Goal: Complete application form

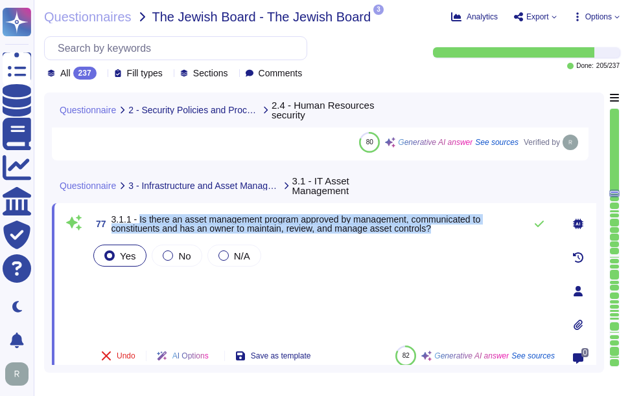
drag, startPoint x: 136, startPoint y: 220, endPoint x: 457, endPoint y: 229, distance: 321.4
click at [457, 229] on span "3.1.1 - Is there an asset management program approved by management, communicat…" at bounding box center [314, 224] width 407 height 18
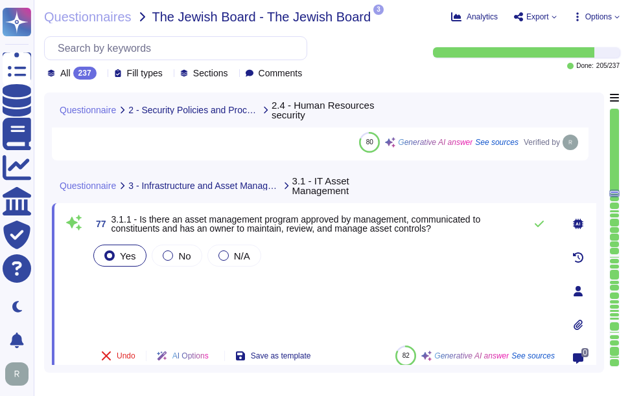
click at [342, 294] on div "Yes No N/A" at bounding box center [323, 288] width 464 height 93
click at [541, 221] on icon at bounding box center [539, 224] width 10 height 10
click at [536, 224] on icon at bounding box center [539, 224] width 10 height 10
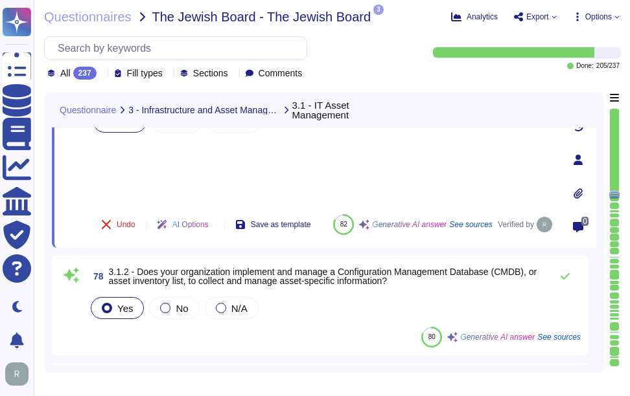
scroll to position [7845, 0]
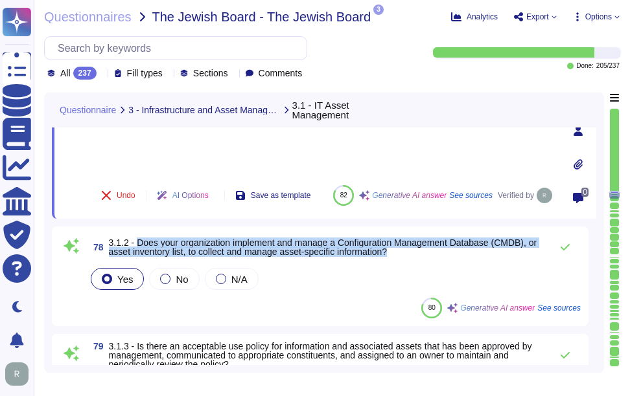
drag, startPoint x: 137, startPoint y: 241, endPoint x: 416, endPoint y: 260, distance: 279.8
click at [416, 260] on div "78 3.1.2 - Does your organization implement and manage a Configuration Manageme…" at bounding box center [320, 276] width 521 height 84
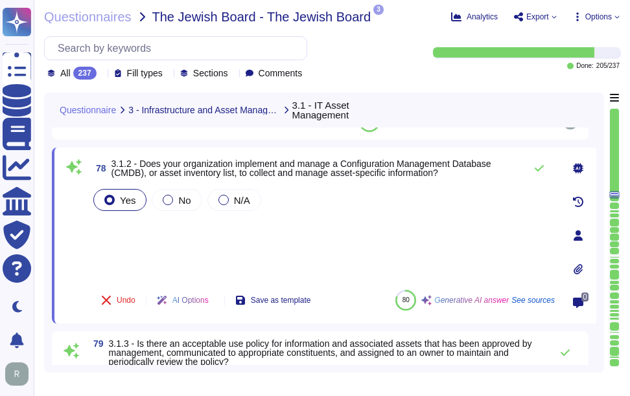
click at [249, 243] on div "Yes No N/A" at bounding box center [323, 233] width 464 height 93
click at [120, 223] on div "Yes No N/A" at bounding box center [323, 233] width 464 height 93
click at [124, 256] on div "Yes No N/A" at bounding box center [323, 233] width 464 height 93
click at [119, 226] on div "Yes No N/A" at bounding box center [323, 233] width 464 height 93
click at [541, 165] on icon at bounding box center [539, 168] width 10 height 10
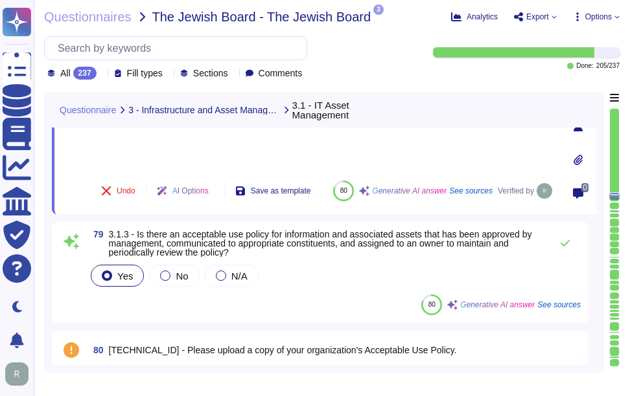
scroll to position [7975, 0]
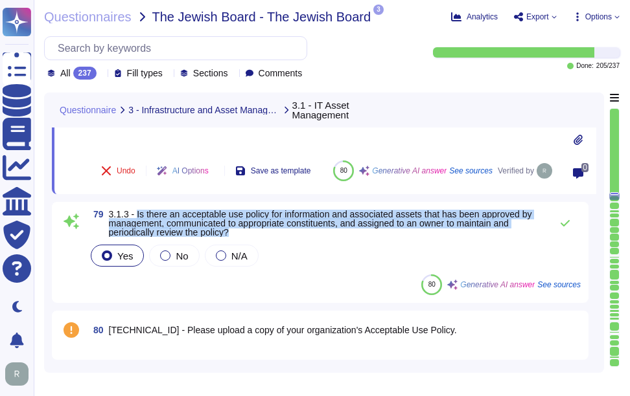
drag, startPoint x: 136, startPoint y: 212, endPoint x: 255, endPoint y: 231, distance: 120.0
click at [255, 231] on span "3.1.3 - Is there an acceptable use policy for information and associated assets…" at bounding box center [326, 223] width 435 height 27
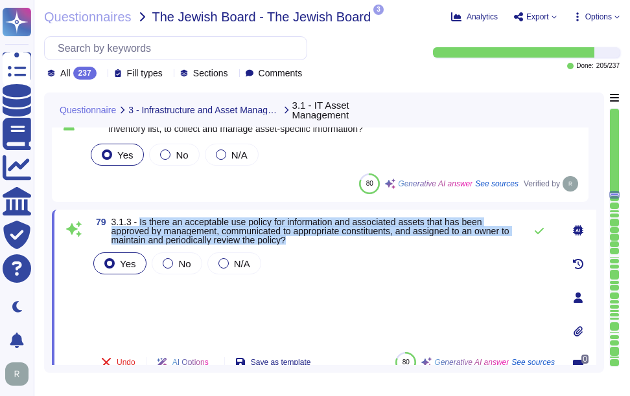
scroll to position [7910, 0]
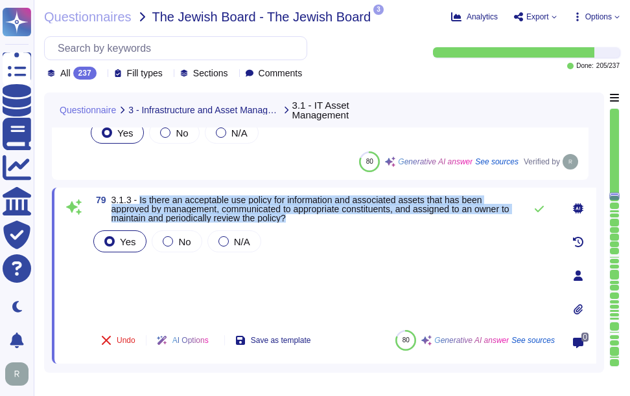
click at [177, 196] on span "3.1.3 - Is there an acceptable use policy for information and associated assets…" at bounding box center [310, 209] width 398 height 28
drag, startPoint x: 138, startPoint y: 199, endPoint x: 331, endPoint y: 218, distance: 193.9
click at [331, 218] on span "3.1.3 - Is there an acceptable use policy for information and associated assets…" at bounding box center [314, 209] width 407 height 27
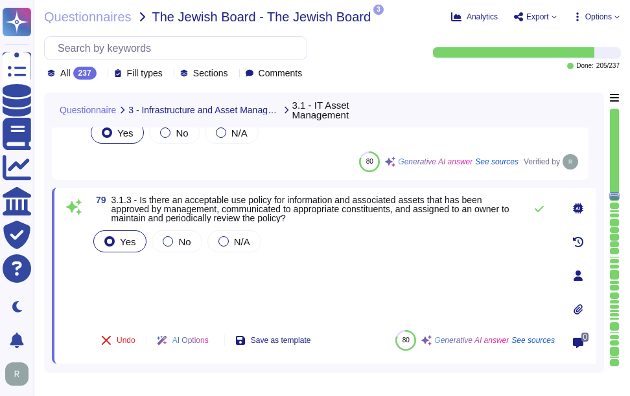
drag, startPoint x: 192, startPoint y: 282, endPoint x: 526, endPoint y: 226, distance: 338.3
click at [194, 282] on div "Yes No N/A" at bounding box center [323, 274] width 464 height 92
click at [536, 210] on icon at bounding box center [538, 209] width 9 height 6
click at [543, 209] on icon at bounding box center [539, 209] width 10 height 10
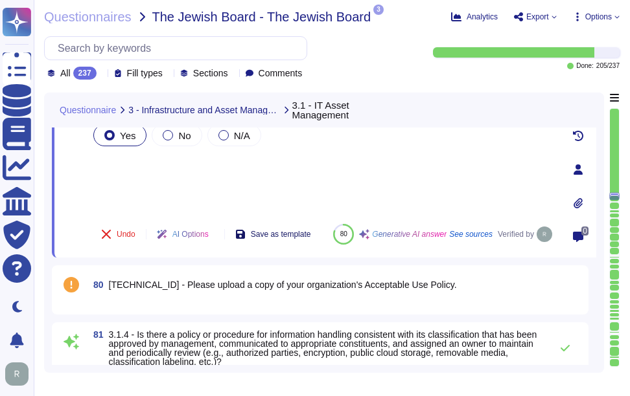
scroll to position [8039, 0]
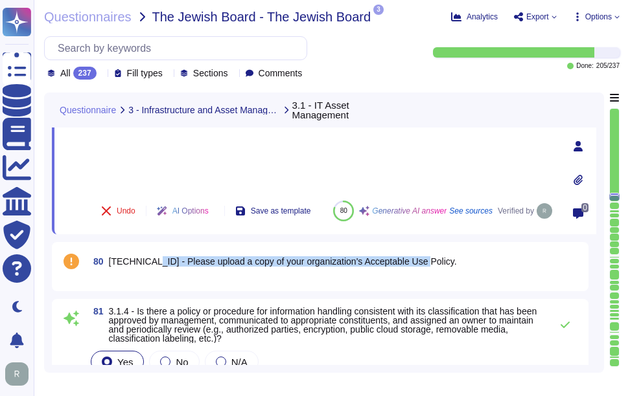
drag, startPoint x: 142, startPoint y: 260, endPoint x: 423, endPoint y: 253, distance: 280.6
click at [423, 253] on div "80 [TECHNICAL_ID] - Please upload a copy of your organization's Acceptable Use …" at bounding box center [334, 261] width 492 height 23
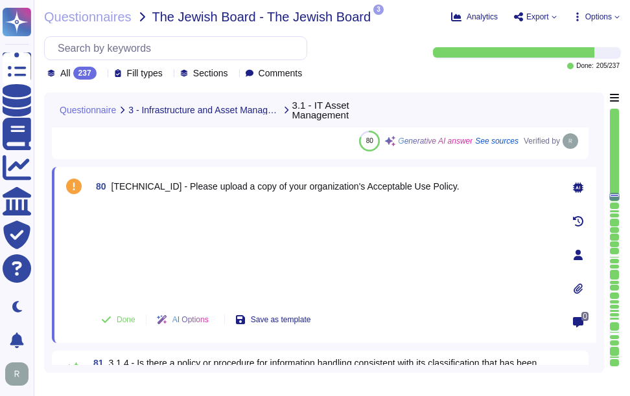
click at [578, 284] on icon at bounding box center [577, 289] width 9 height 10
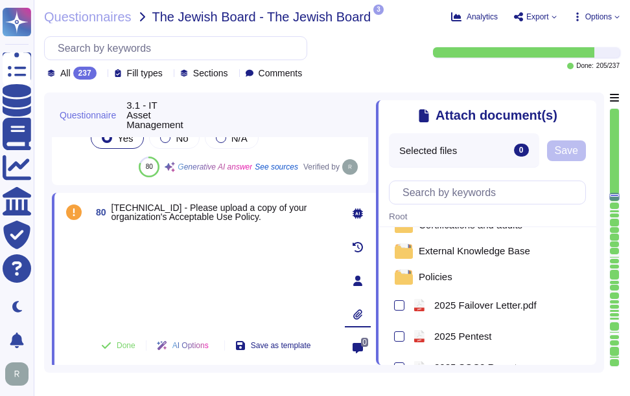
scroll to position [0, 0]
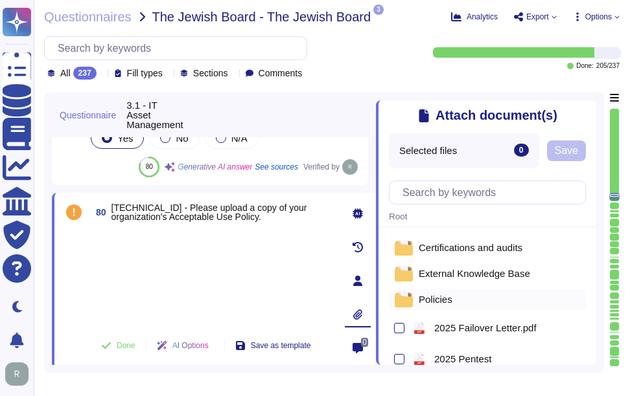
click at [444, 300] on span "Policies" at bounding box center [435, 300] width 34 height 10
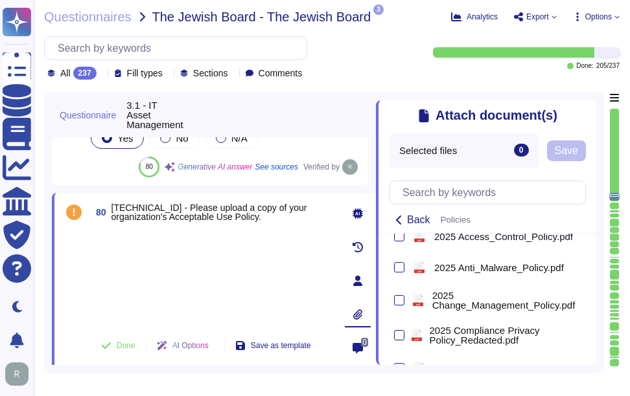
scroll to position [46, 0]
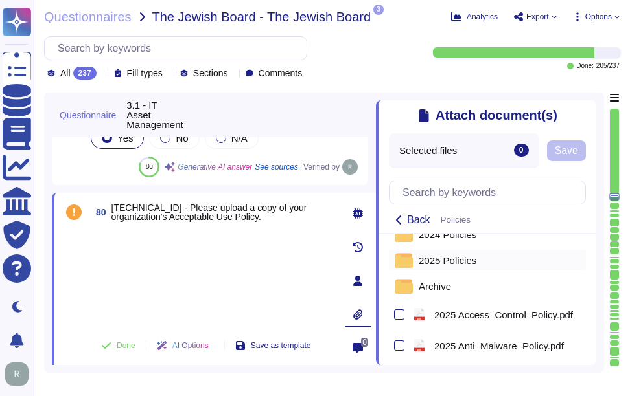
click at [457, 266] on span "2025 Policies" at bounding box center [447, 261] width 58 height 10
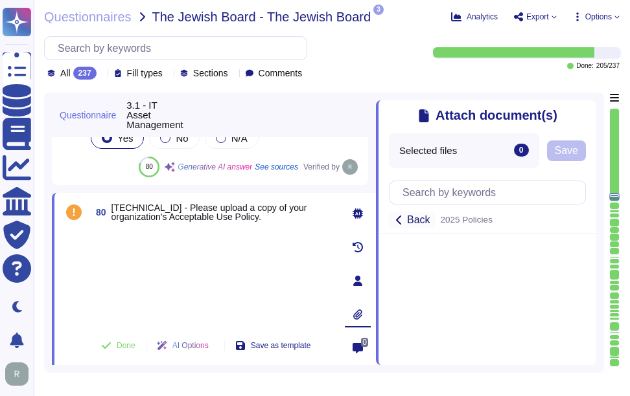
click at [413, 222] on span "Back" at bounding box center [418, 220] width 23 height 10
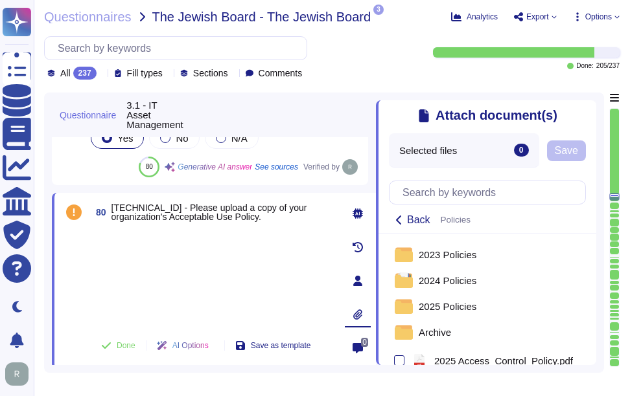
click at [588, 108] on icon at bounding box center [588, 108] width 0 height 0
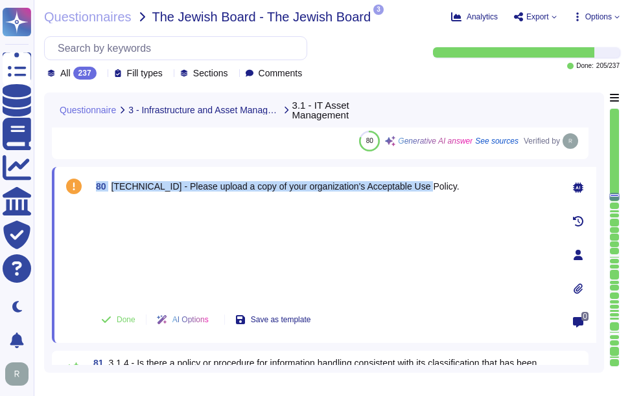
drag, startPoint x: 98, startPoint y: 183, endPoint x: 446, endPoint y: 192, distance: 348.6
click at [446, 192] on div "80 [TECHNICAL_ID] - Please upload a copy of your organization's Acceptable Use …" at bounding box center [323, 186] width 464 height 23
copy span "80 [TECHNICAL_ID] - Please upload a copy of your organization's Acceptable Use …"
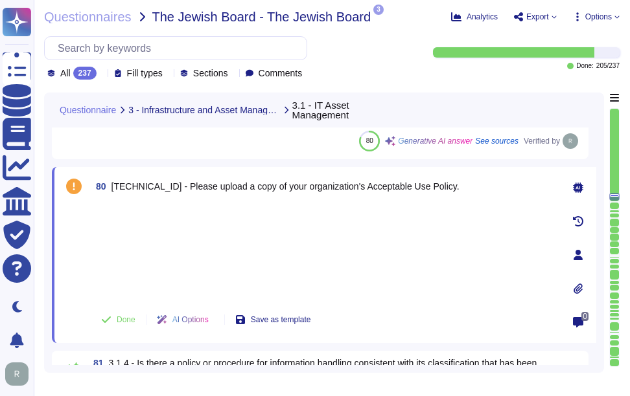
click at [240, 245] on div at bounding box center [323, 251] width 464 height 96
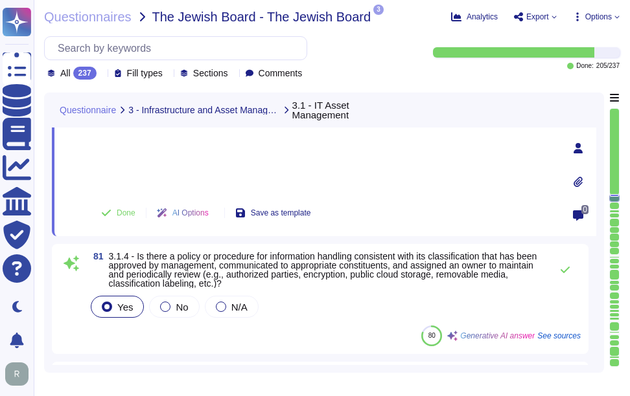
scroll to position [8169, 0]
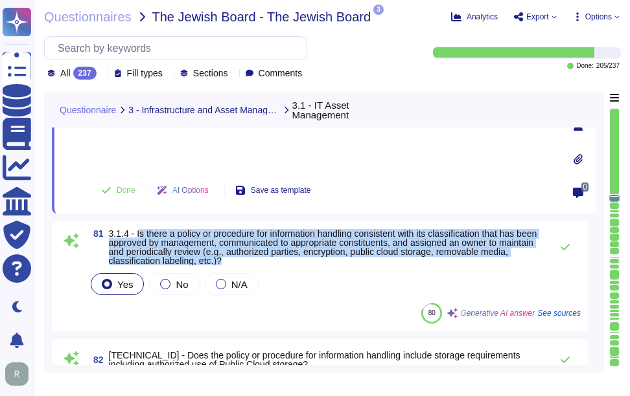
drag, startPoint x: 138, startPoint y: 234, endPoint x: 290, endPoint y: 262, distance: 154.1
click at [290, 262] on span "3.1.4 - Is there a policy or procedure for information handling consistent with…" at bounding box center [326, 247] width 435 height 36
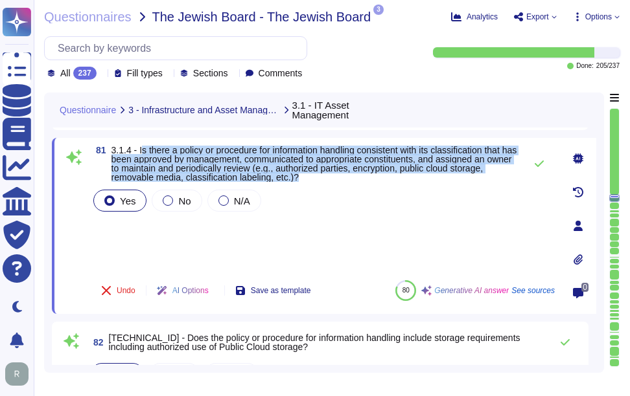
scroll to position [8104, 0]
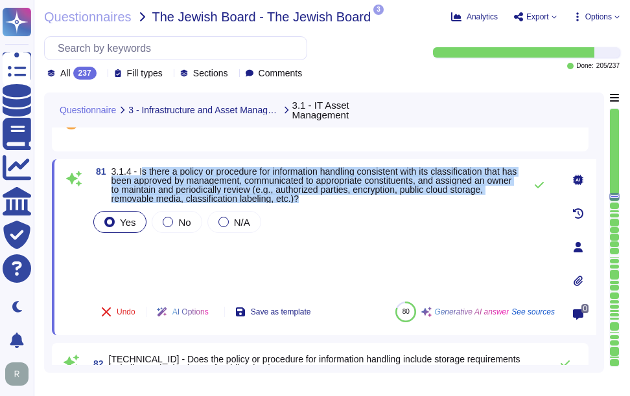
click at [146, 169] on span "3.1.4 - Is there a policy or procedure for information handling consistent with…" at bounding box center [313, 185] width 405 height 38
drag, startPoint x: 137, startPoint y: 168, endPoint x: 495, endPoint y: 199, distance: 359.5
click at [495, 199] on span "3.1.4 - Is there a policy or procedure for information handling consistent with…" at bounding box center [314, 185] width 407 height 36
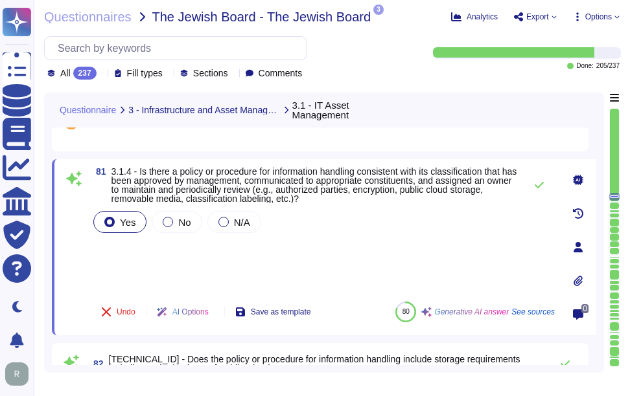
click at [255, 253] on div "Yes No N/A" at bounding box center [323, 250] width 464 height 83
click at [541, 188] on icon at bounding box center [539, 185] width 10 height 10
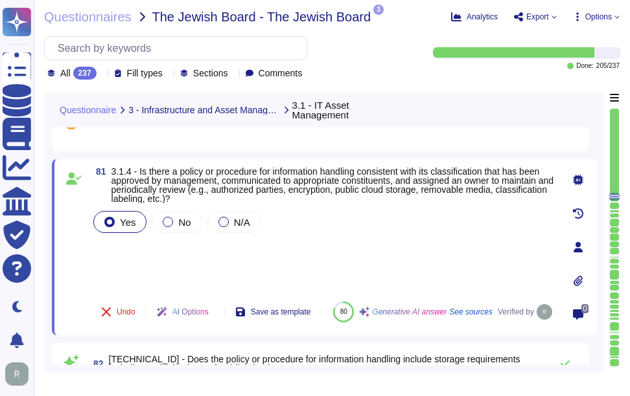
click at [102, 74] on icon at bounding box center [102, 74] width 0 height 0
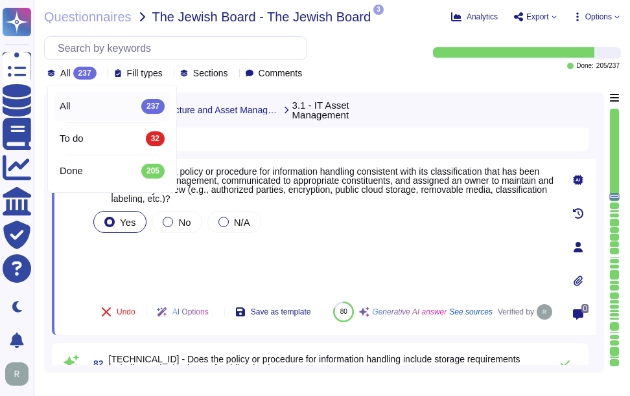
click at [102, 74] on icon at bounding box center [102, 74] width 0 height 0
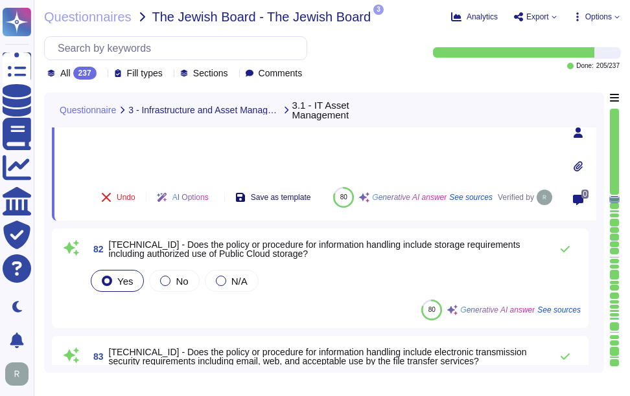
scroll to position [8234, 0]
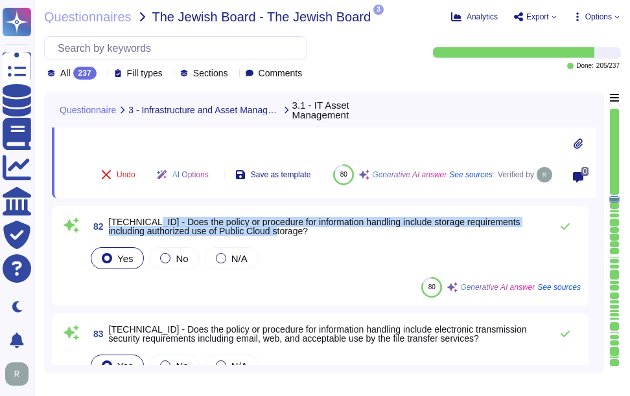
drag, startPoint x: 143, startPoint y: 220, endPoint x: 280, endPoint y: 232, distance: 137.9
click at [280, 232] on span "[TECHNICAL_ID] - Does the policy or procedure for information handling include …" at bounding box center [326, 227] width 435 height 18
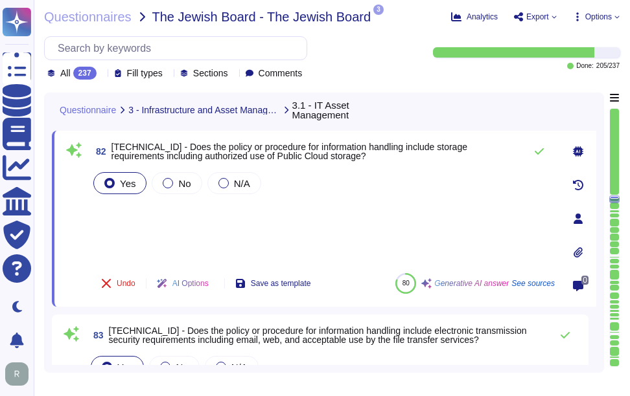
drag, startPoint x: 280, startPoint y: 232, endPoint x: 212, endPoint y: 235, distance: 68.7
click at [212, 235] on div "Yes No N/A" at bounding box center [323, 216] width 464 height 93
click at [536, 156] on icon at bounding box center [539, 151] width 10 height 10
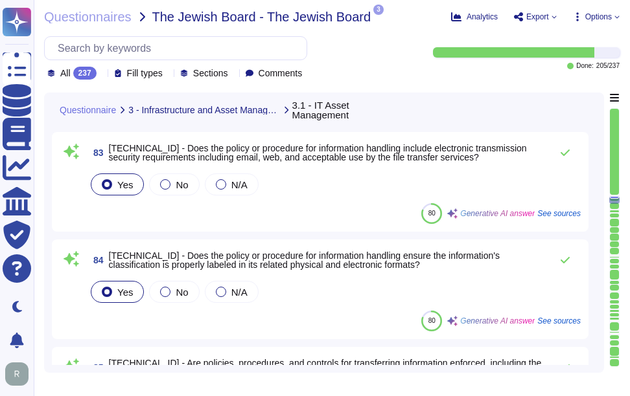
scroll to position [8428, 0]
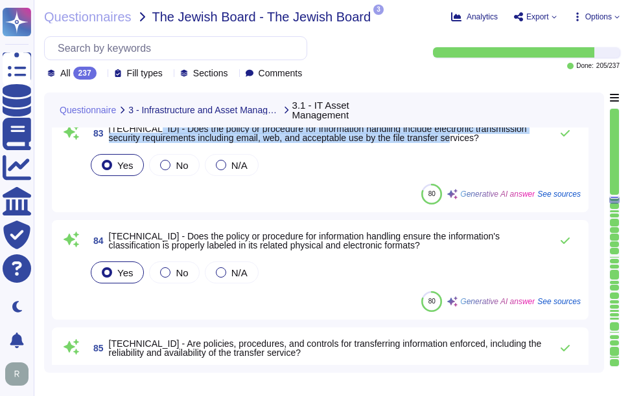
drag, startPoint x: 145, startPoint y: 138, endPoint x: 454, endPoint y: 144, distance: 309.0
click at [454, 142] on span "[TECHNICAL_ID] - Does the policy or procedure for information handling include …" at bounding box center [326, 133] width 435 height 18
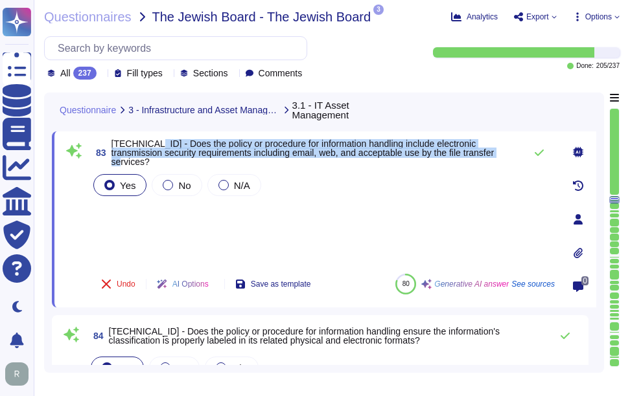
scroll to position [8298, 0]
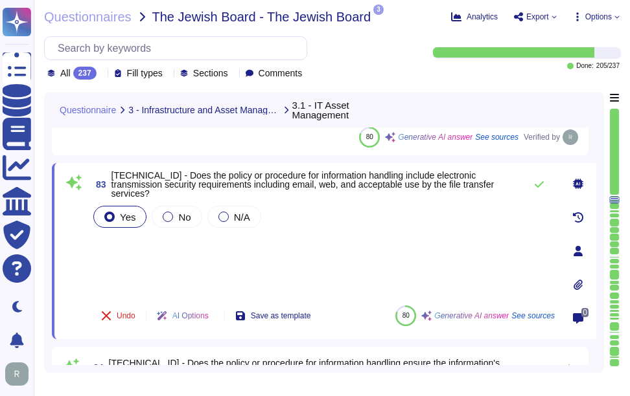
click at [306, 273] on div "Yes No N/A" at bounding box center [323, 249] width 464 height 92
click at [542, 190] on icon at bounding box center [539, 184] width 10 height 10
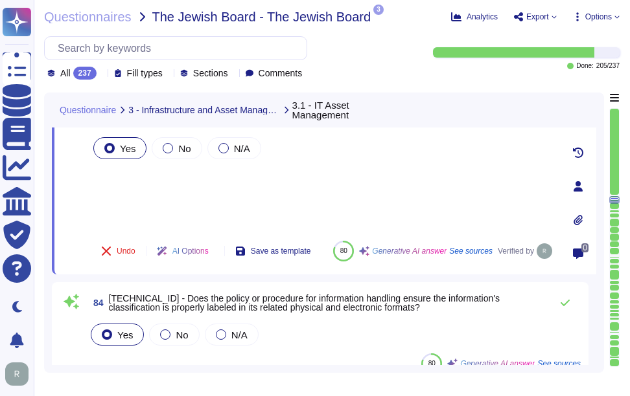
scroll to position [8428, 0]
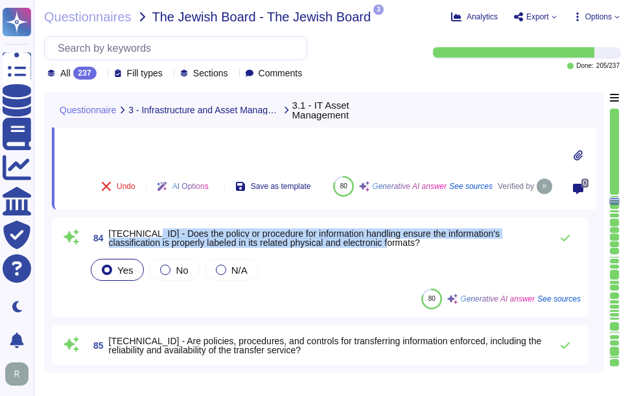
drag, startPoint x: 146, startPoint y: 241, endPoint x: 376, endPoint y: 258, distance: 231.2
click at [376, 250] on span "84 [TECHNICAL_ID] - Does the policy or procedure for information handling ensur…" at bounding box center [316, 238] width 456 height 23
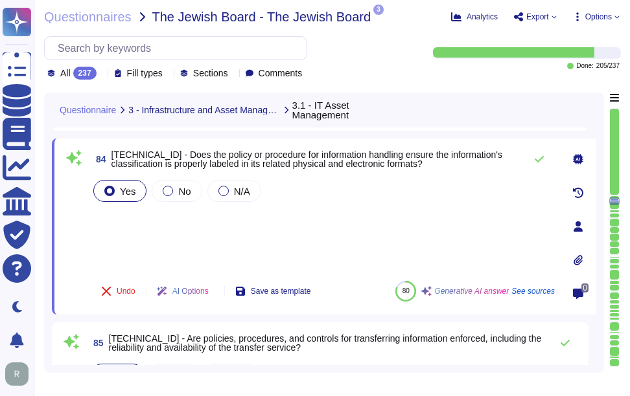
click at [197, 227] on div "Yes No N/A" at bounding box center [323, 223] width 464 height 93
click at [540, 163] on icon at bounding box center [538, 159] width 9 height 6
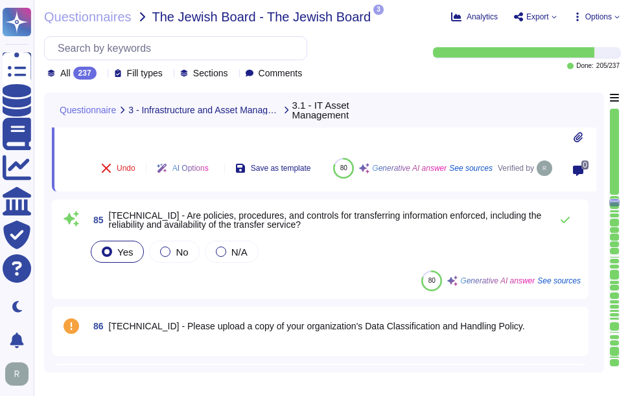
scroll to position [8557, 0]
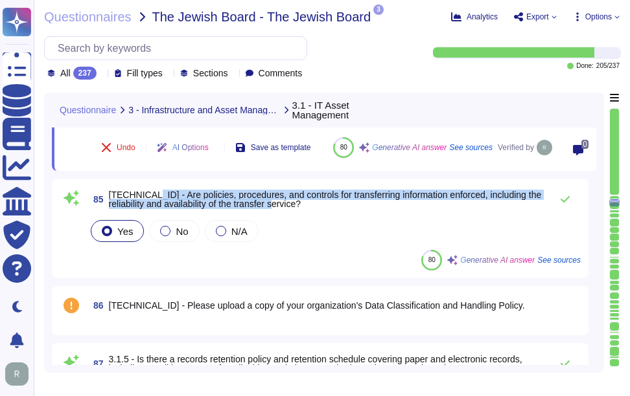
drag, startPoint x: 144, startPoint y: 194, endPoint x: 315, endPoint y: 205, distance: 170.7
click at [315, 205] on span "[TECHNICAL_ID] - Are policies, procedures, and controls for transferring inform…" at bounding box center [326, 199] width 435 height 18
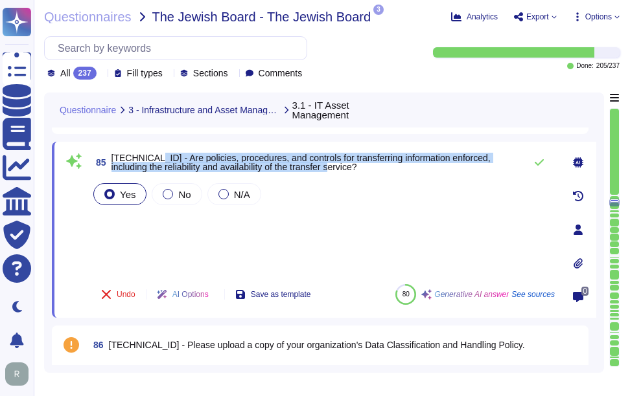
scroll to position [8493, 0]
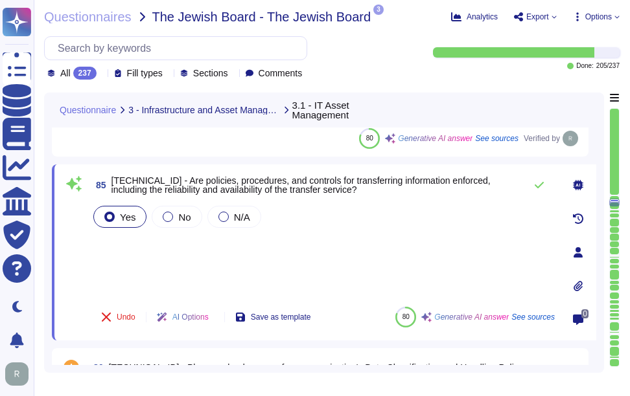
click at [332, 259] on div "Yes No N/A" at bounding box center [323, 249] width 464 height 93
click at [538, 187] on icon at bounding box center [539, 185] width 10 height 10
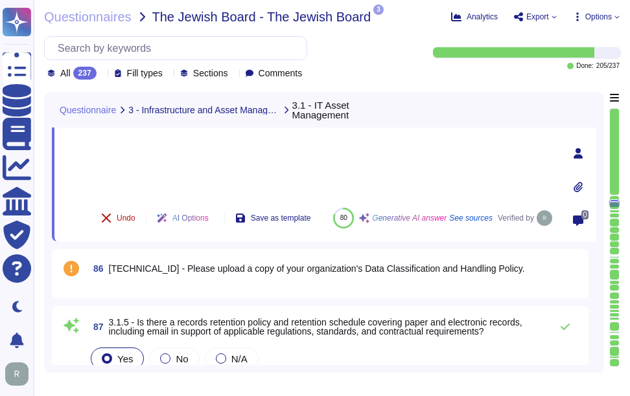
scroll to position [8622, 0]
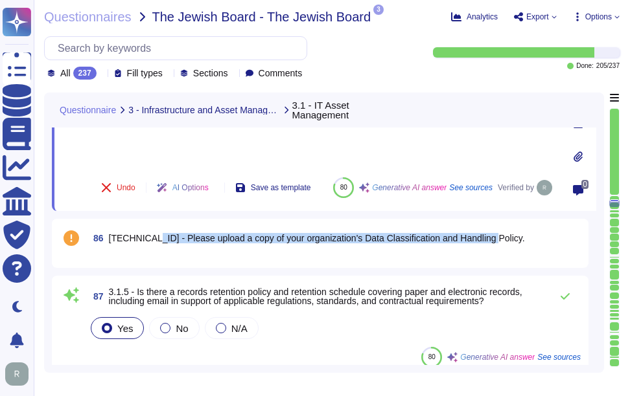
drag, startPoint x: 145, startPoint y: 236, endPoint x: 503, endPoint y: 245, distance: 357.6
click at [503, 245] on div "86 [TECHNICAL_ID] - Please upload a copy of your organization's Data Classifica…" at bounding box center [334, 238] width 492 height 23
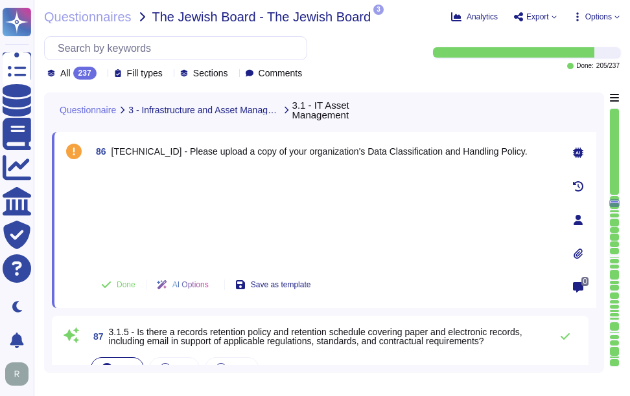
click at [578, 251] on icon at bounding box center [578, 254] width 10 height 10
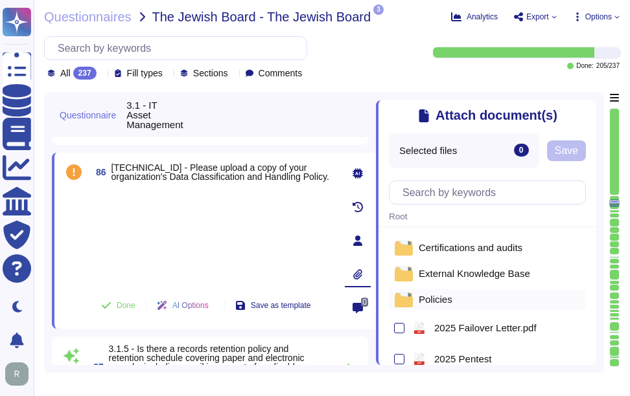
click at [470, 304] on div "Policies" at bounding box center [487, 300] width 197 height 21
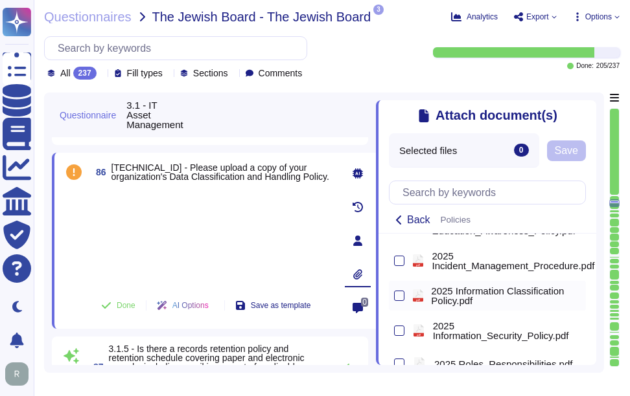
scroll to position [389, 0]
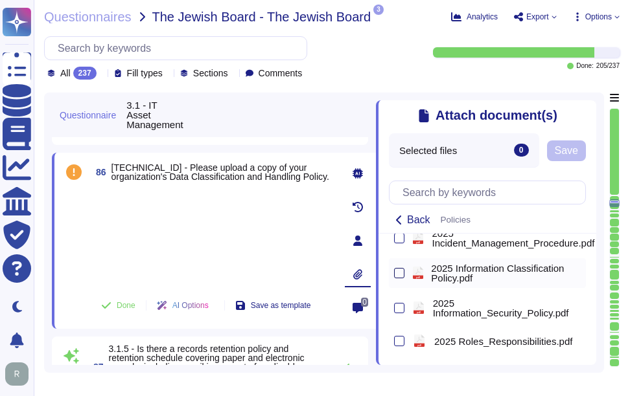
click at [400, 279] on div at bounding box center [399, 273] width 10 height 10
click at [0, 0] on input "checkbox" at bounding box center [0, 0] width 0 height 0
click at [572, 155] on span "Save" at bounding box center [565, 151] width 23 height 10
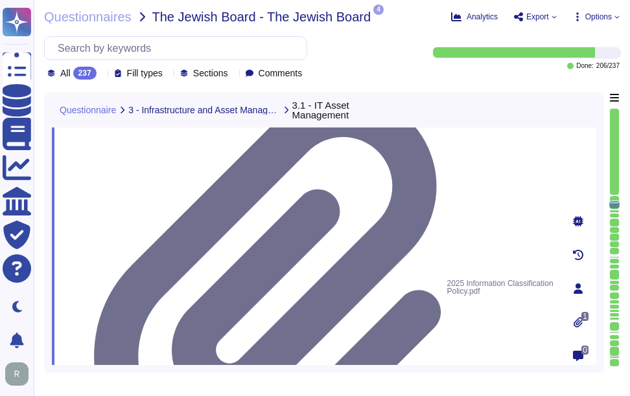
scroll to position [8752, 0]
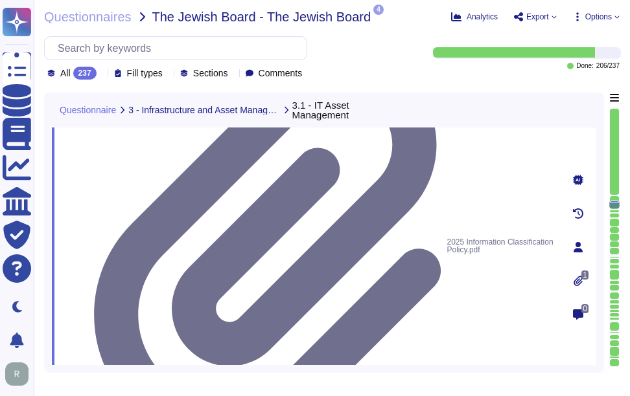
drag, startPoint x: 136, startPoint y: 201, endPoint x: 506, endPoint y: 212, distance: 370.0
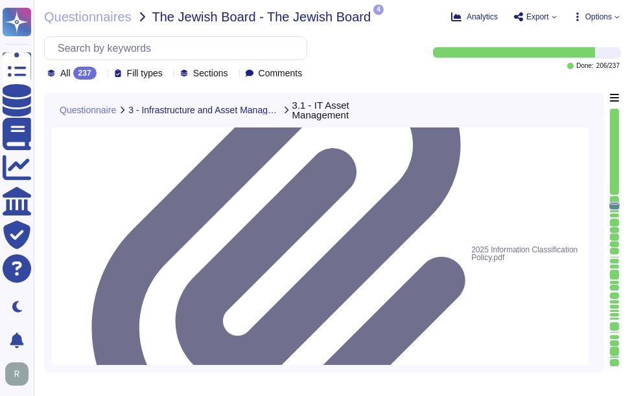
type textarea "We have compensating controls in place that mitigate the relevance or severity …"
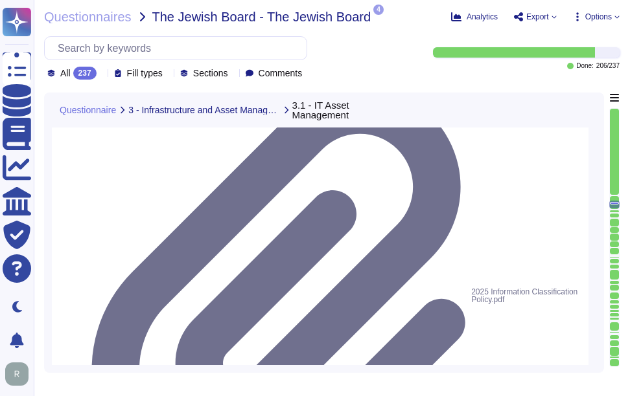
scroll to position [8687, 0]
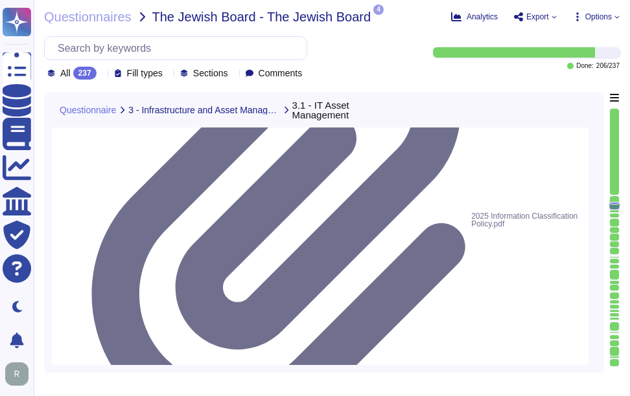
scroll to position [8817, 0]
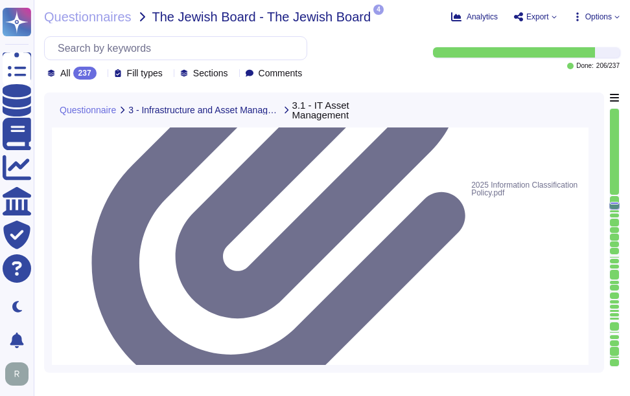
drag, startPoint x: 136, startPoint y: 201, endPoint x: 539, endPoint y: 216, distance: 403.2
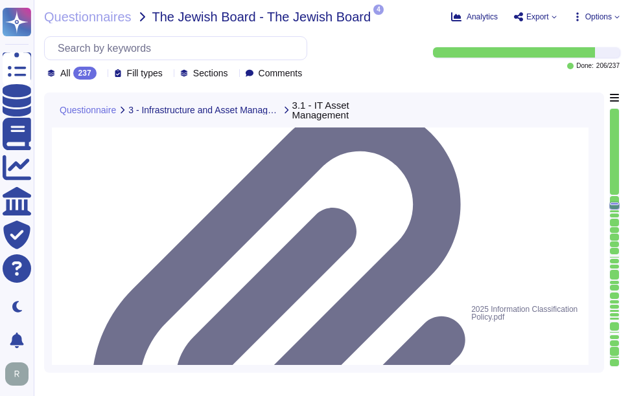
scroll to position [8687, 0]
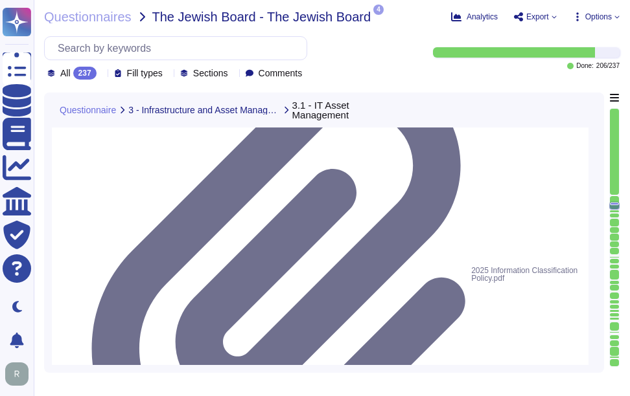
scroll to position [8752, 0]
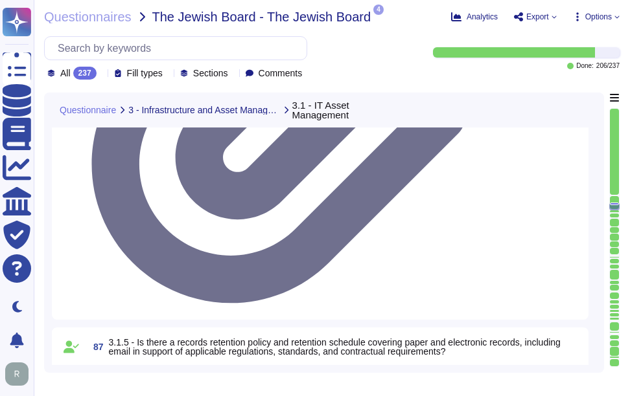
scroll to position [8946, 0]
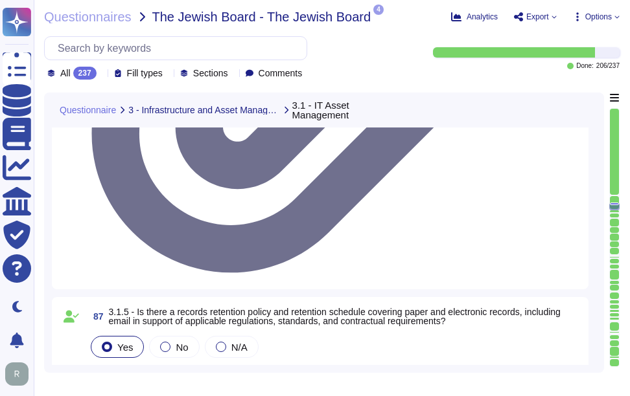
drag, startPoint x: 135, startPoint y: 184, endPoint x: 396, endPoint y: 181, distance: 261.0
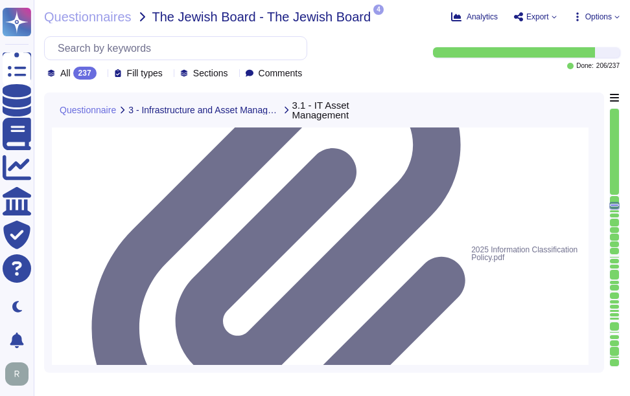
type textarea "We have compensating controls in place that mitigate the relevance or severity …"
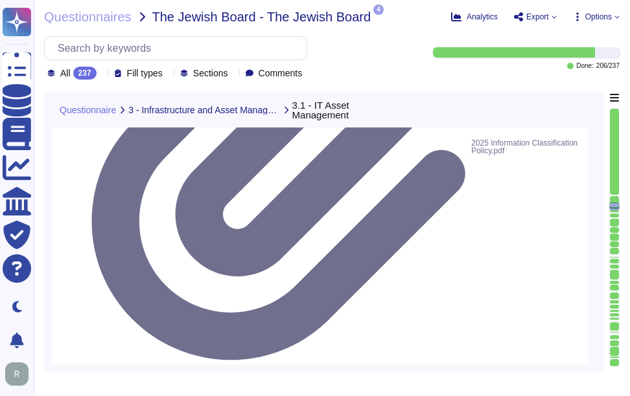
scroll to position [8881, 0]
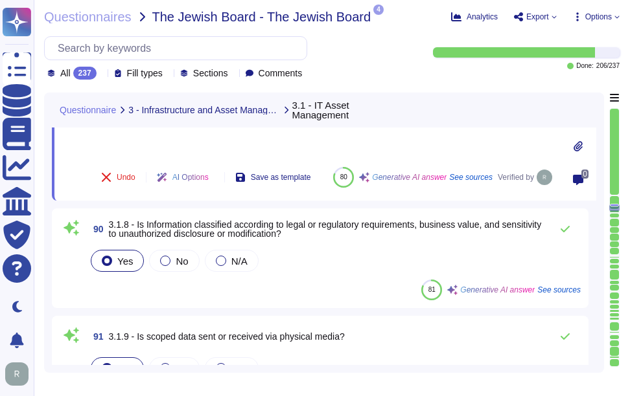
scroll to position [9011, 0]
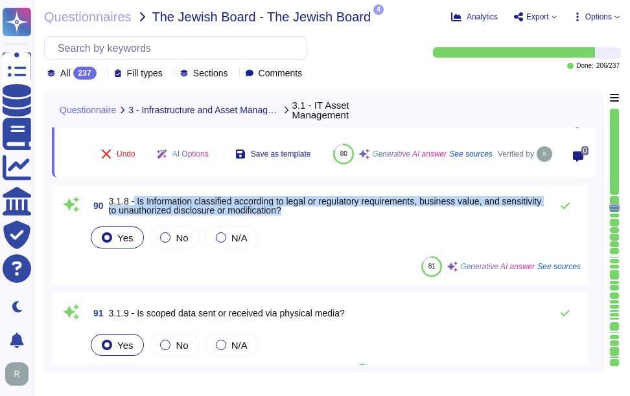
drag, startPoint x: 134, startPoint y: 201, endPoint x: 345, endPoint y: 211, distance: 211.4
click at [345, 211] on span "3.1.8 - Is Information classified according to legal or regulatory requirements…" at bounding box center [326, 206] width 435 height 18
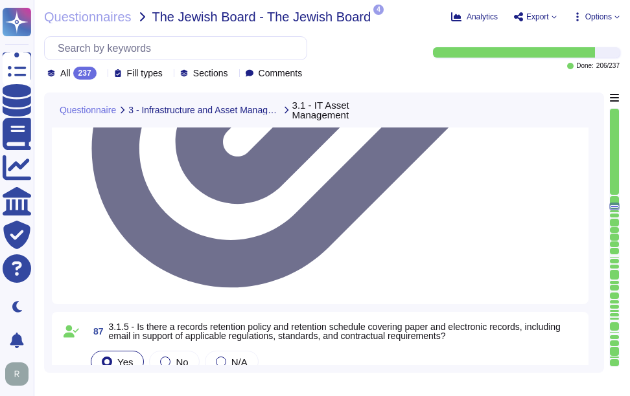
scroll to position [8946, 0]
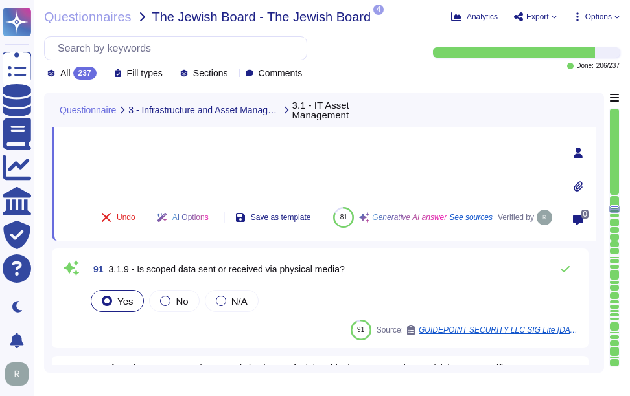
scroll to position [9076, 0]
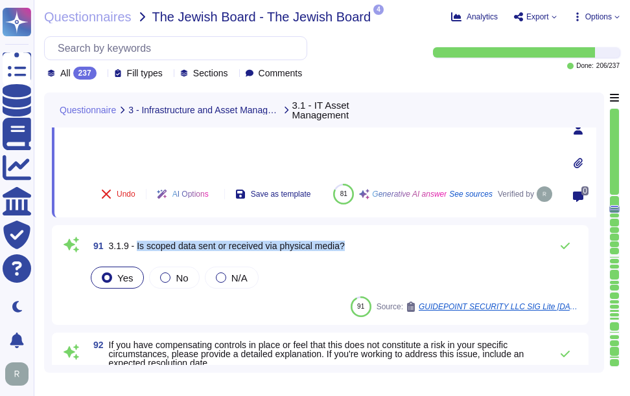
drag, startPoint x: 135, startPoint y: 245, endPoint x: 405, endPoint y: 240, distance: 270.1
click at [405, 240] on div "91 3.1.9 - Is scoped data sent or received via physical media?" at bounding box center [334, 246] width 492 height 26
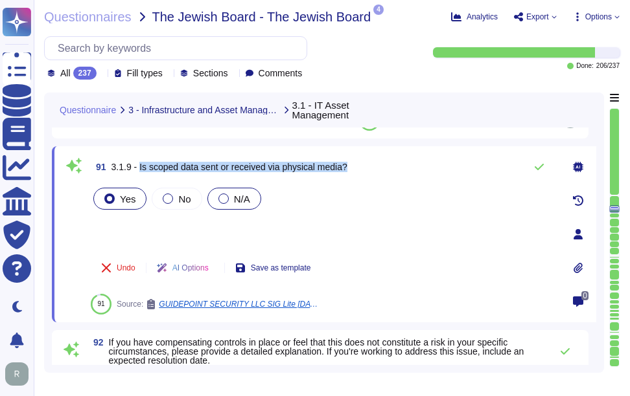
click at [223, 201] on div at bounding box center [223, 199] width 10 height 10
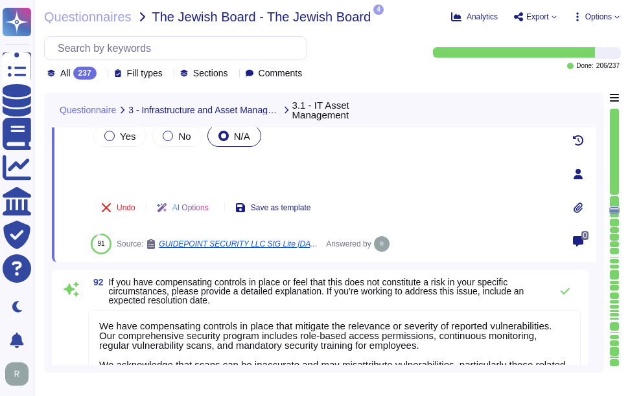
scroll to position [9205, 0]
type textarea "We have compensating controls in place that mitigate the relevance or severity …"
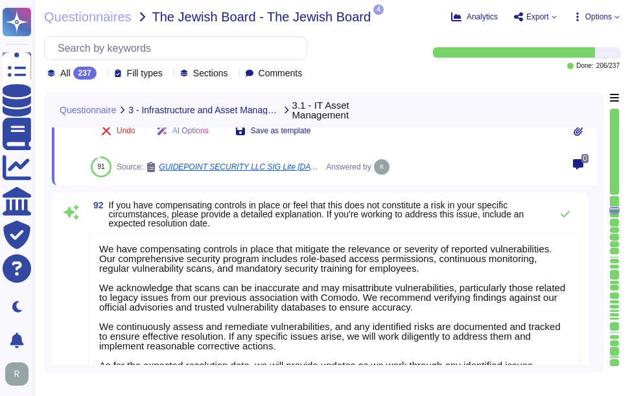
scroll to position [1, 0]
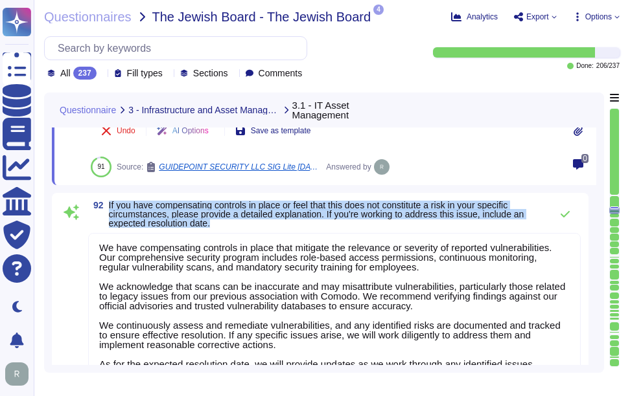
drag, startPoint x: 108, startPoint y: 203, endPoint x: 235, endPoint y: 222, distance: 128.9
click at [235, 222] on span "92 If you have compensating controls in place or feel that this does not consti…" at bounding box center [316, 214] width 456 height 27
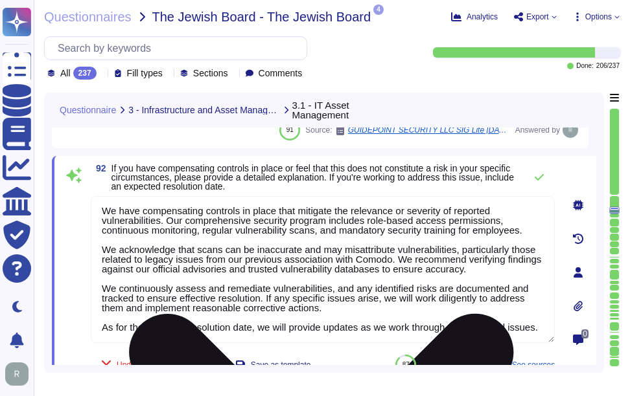
scroll to position [9140, 0]
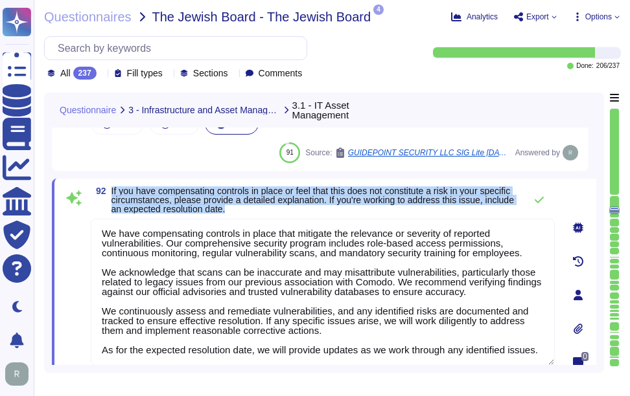
drag, startPoint x: 112, startPoint y: 189, endPoint x: 313, endPoint y: 207, distance: 202.2
click at [313, 207] on span "If you have compensating controls in place or feel that this does not constitut…" at bounding box center [314, 200] width 407 height 27
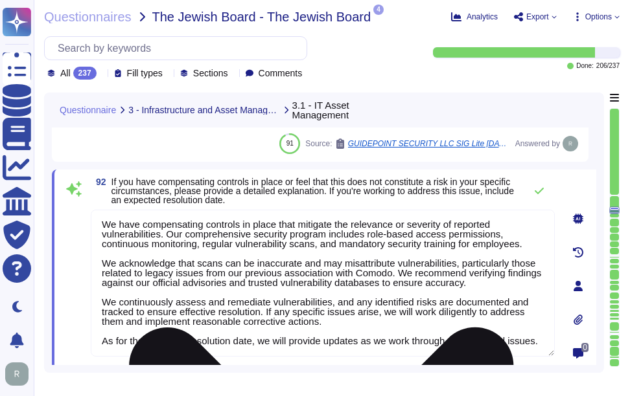
scroll to position [0, 0]
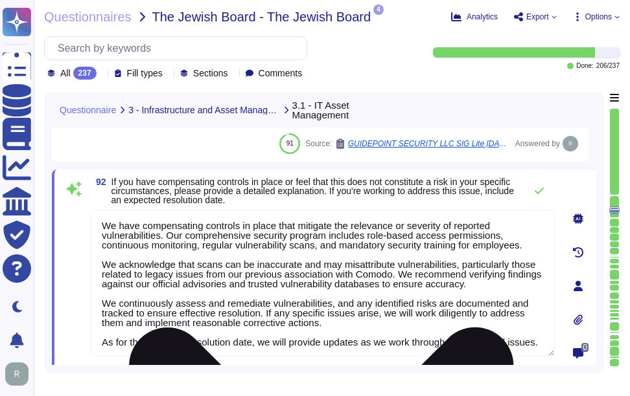
click at [483, 274] on textarea "We have compensating controls in place that mitigate the relevance or severity …" at bounding box center [323, 283] width 464 height 147
paste textarea
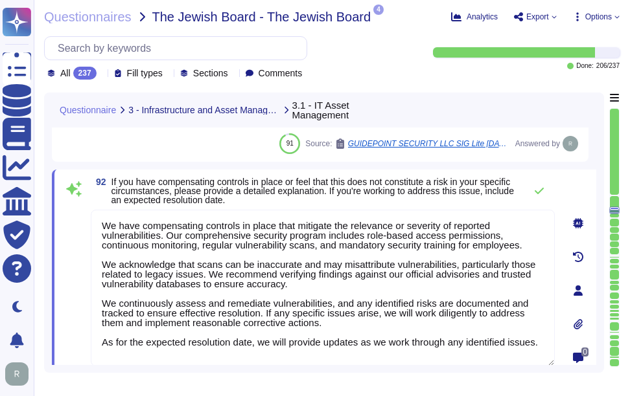
click at [505, 205] on div "92 If you have compensating controls in place or feel that this does not consti…" at bounding box center [308, 290] width 492 height 227
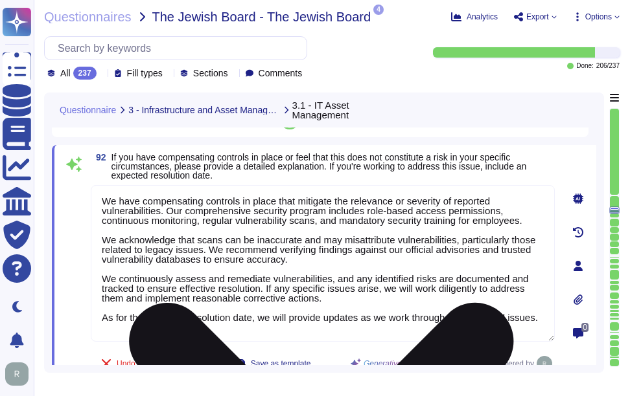
scroll to position [9142, 0]
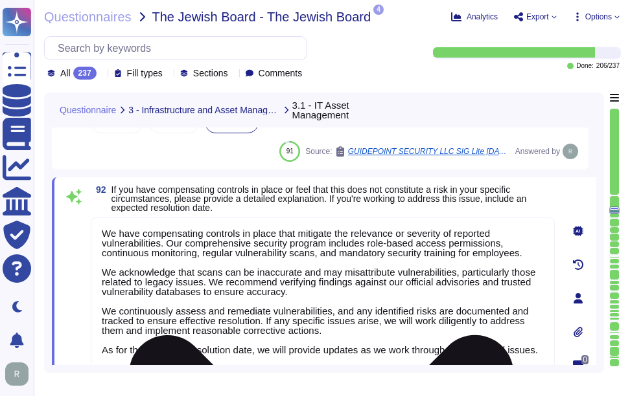
click at [368, 255] on textarea "We have compensating controls in place that mitigate the relevance or severity …" at bounding box center [323, 296] width 464 height 157
click at [457, 273] on textarea "We have compensating controls in place that mitigate the relevance or severity …" at bounding box center [323, 296] width 464 height 157
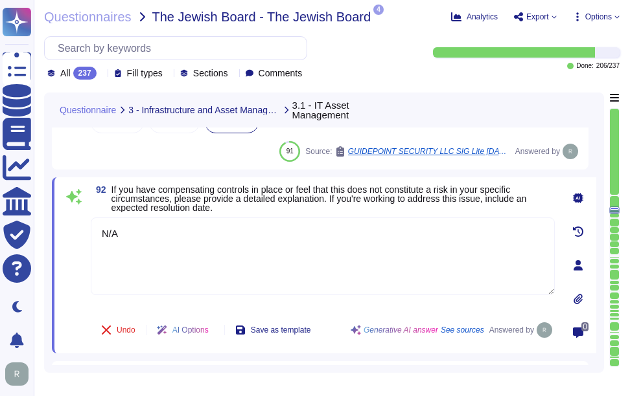
type textarea "N/A"
click at [463, 190] on span "If you have compensating controls in place or feel that this does not constitut…" at bounding box center [318, 199] width 415 height 28
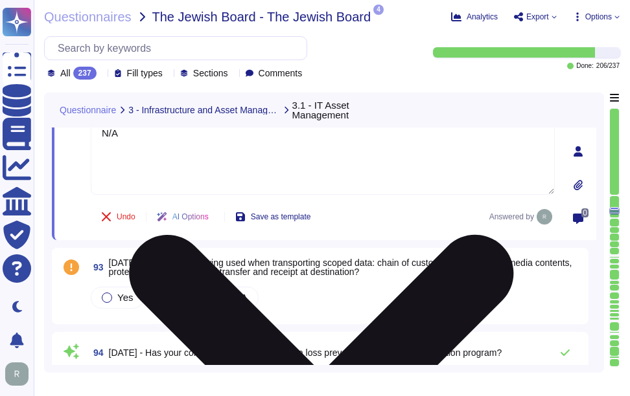
scroll to position [9271, 0]
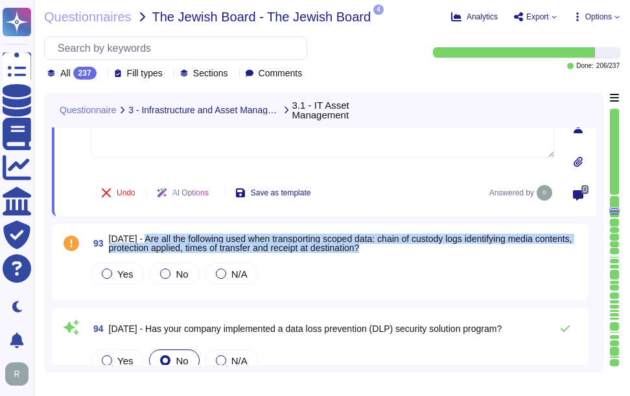
drag, startPoint x: 140, startPoint y: 236, endPoint x: 453, endPoint y: 247, distance: 313.0
click at [453, 247] on span "[DATE] - Are all the following used when transporting scoped data: chain of cus…" at bounding box center [345, 243] width 472 height 18
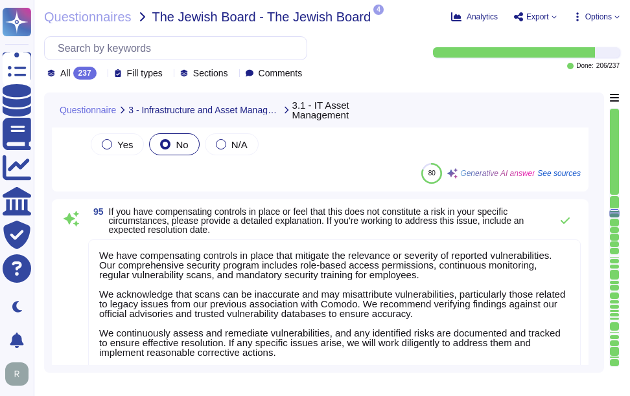
scroll to position [1, 0]
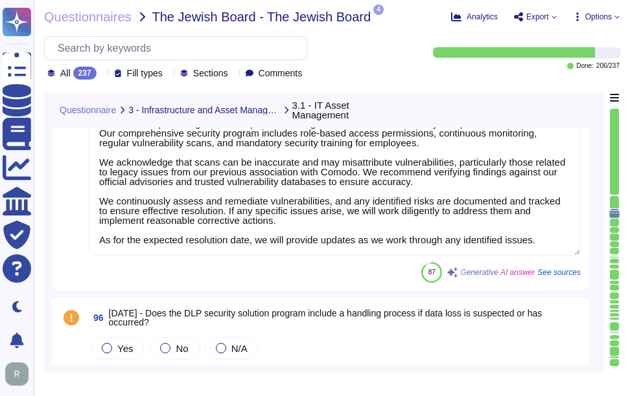
type textarea "The cloud-based public file sharing solutions used are SharePoint and OneDrive.…"
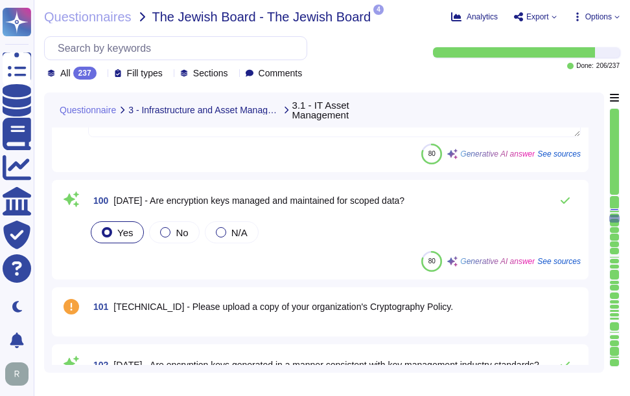
scroll to position [10308, 0]
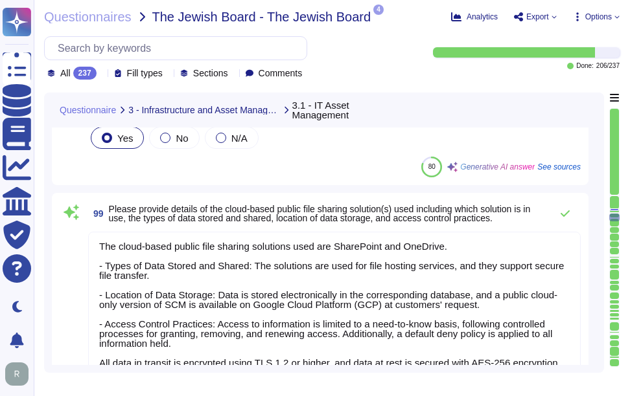
type textarea "We have compensating controls in place that mitigate the relevance or severity …"
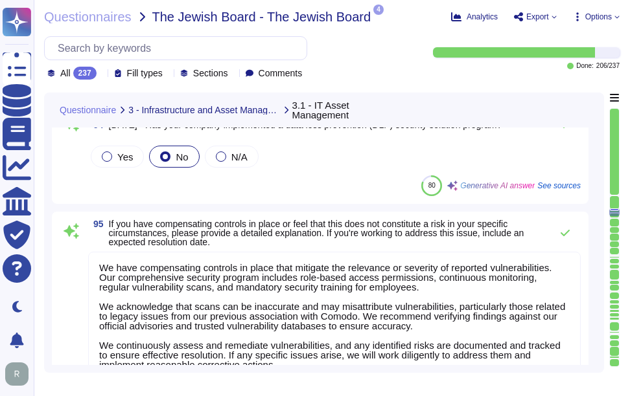
scroll to position [9429, 0]
type textarea "N/A"
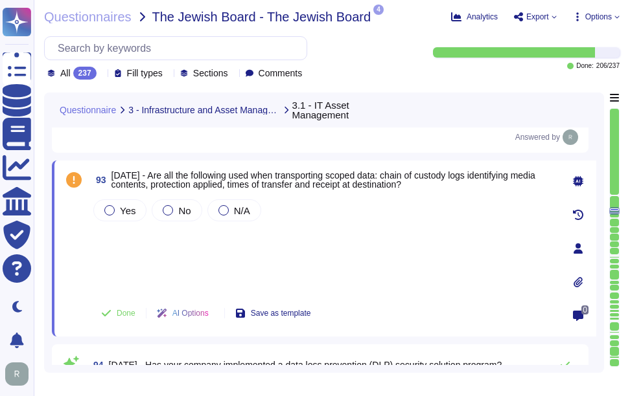
scroll to position [9235, 0]
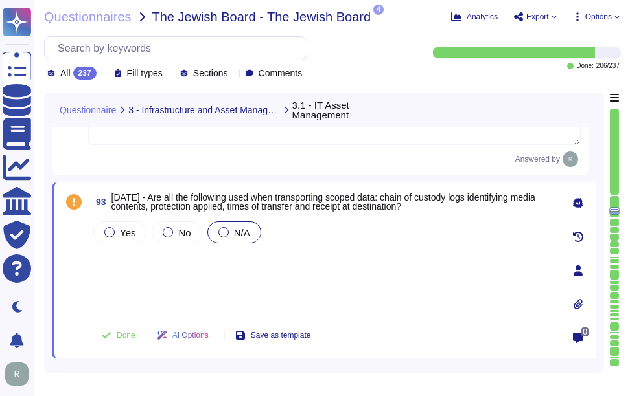
click at [227, 238] on label "N/A" at bounding box center [234, 232] width 32 height 10
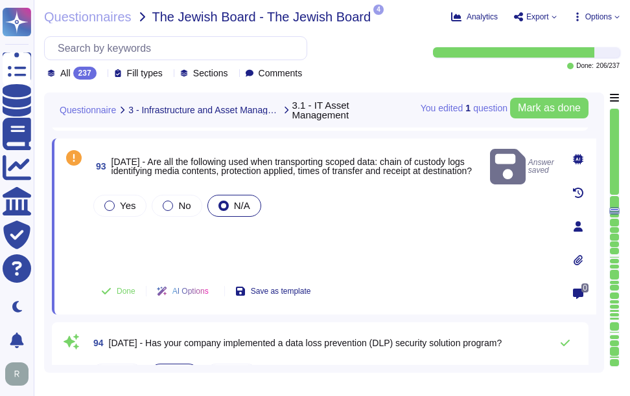
scroll to position [9300, 0]
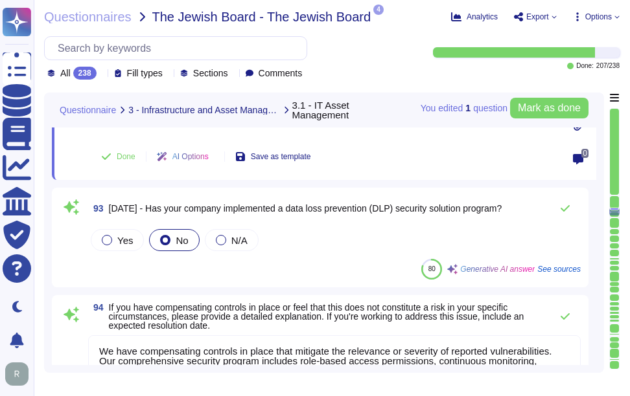
type textarea "We have compensating controls in place that mitigate the relevance or severity …"
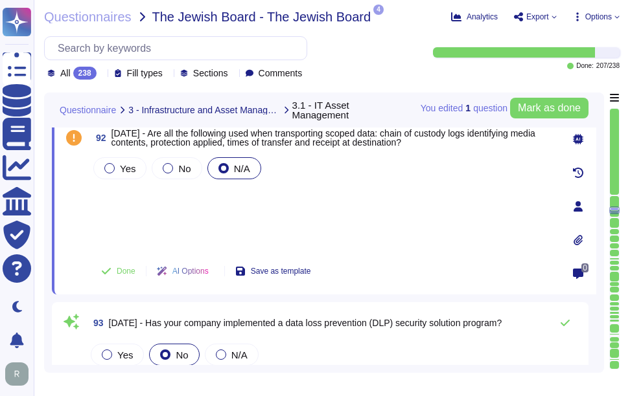
scroll to position [9170, 0]
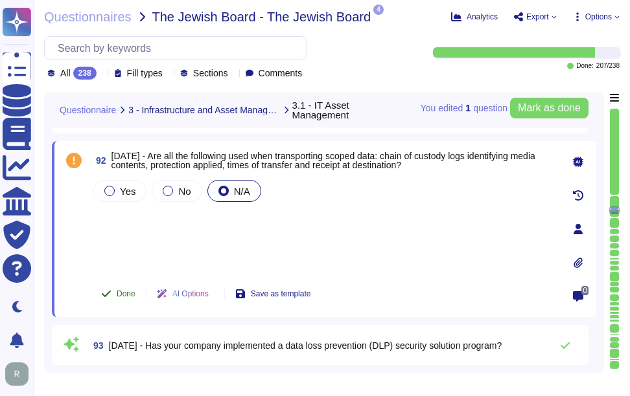
click at [119, 294] on span "Done" at bounding box center [126, 294] width 19 height 8
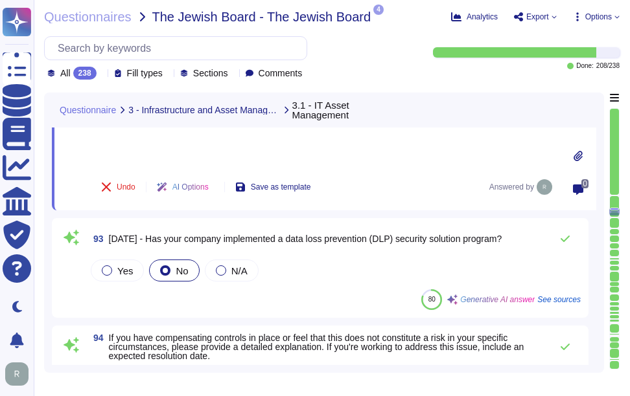
scroll to position [9300, 0]
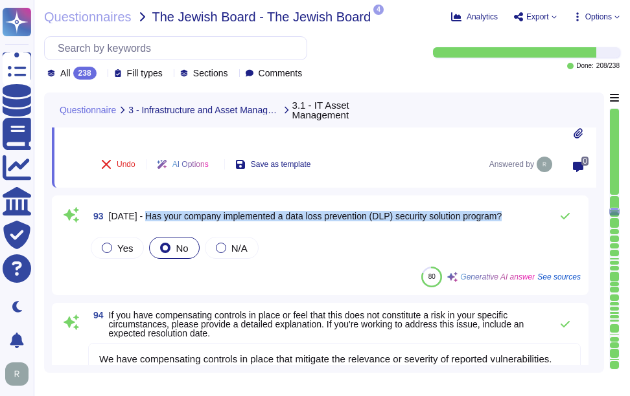
drag, startPoint x: 142, startPoint y: 218, endPoint x: 504, endPoint y: 222, distance: 362.1
click at [504, 222] on div "93 [DATE] - Has your company implemented a data loss prevention (DLP) security …" at bounding box center [334, 216] width 492 height 26
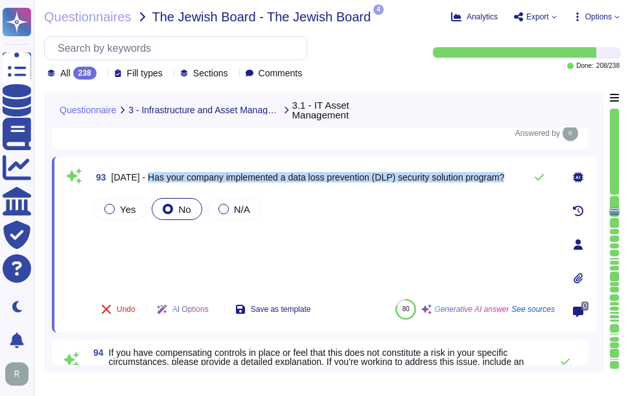
scroll to position [9235, 0]
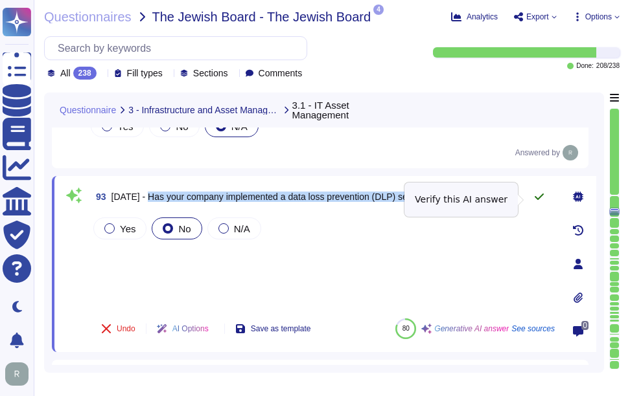
click at [538, 200] on icon at bounding box center [538, 197] width 9 height 6
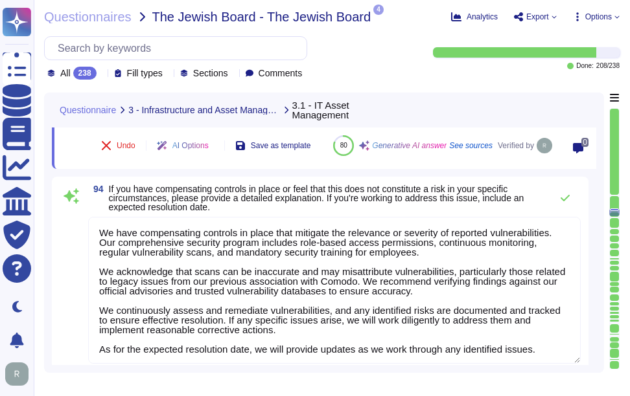
scroll to position [9429, 0]
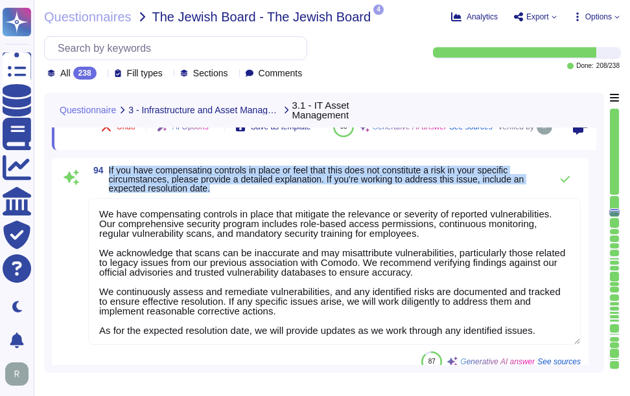
drag, startPoint x: 109, startPoint y: 170, endPoint x: 250, endPoint y: 192, distance: 142.2
click at [250, 192] on span "If you have compensating controls in place or feel that this does not constitut…" at bounding box center [326, 179] width 435 height 27
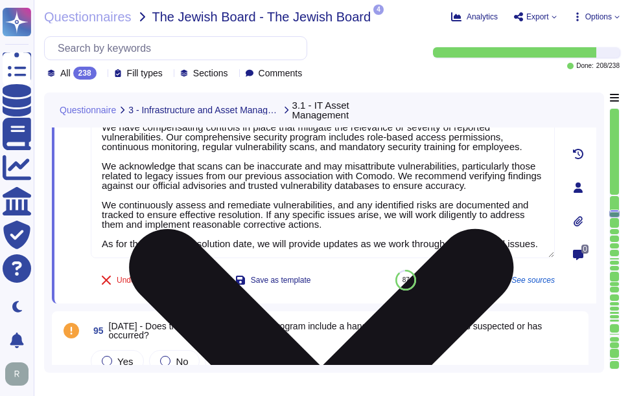
type textarea "The cloud-based public file sharing solutions used are SharePoint and OneDrive.…"
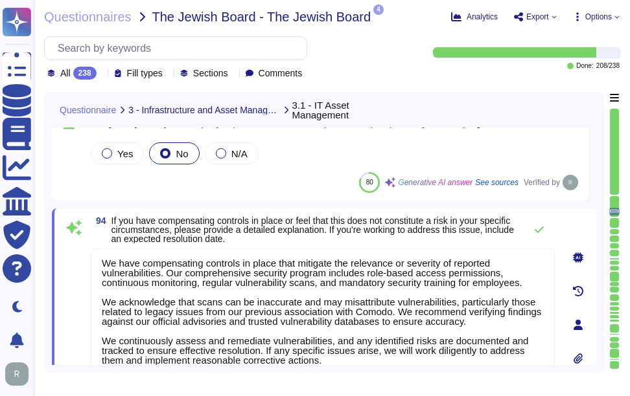
scroll to position [11, 0]
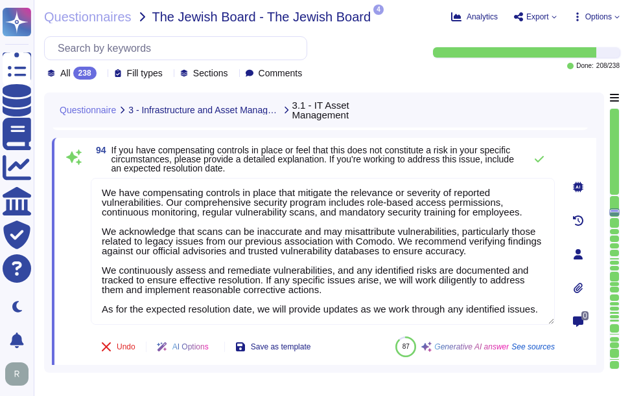
type textarea "The cloud-based public file sharing solutions used are SharePoint and OneDrive.…"
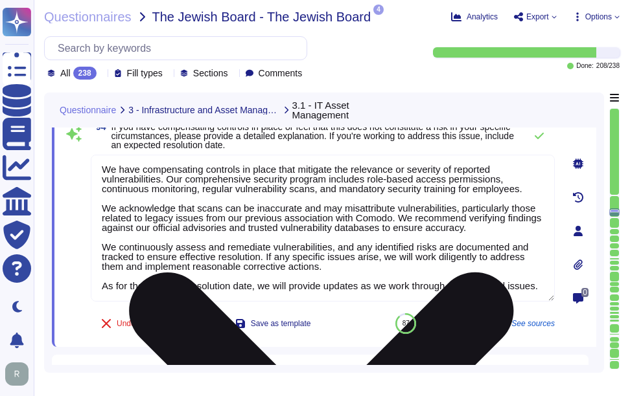
scroll to position [9364, 0]
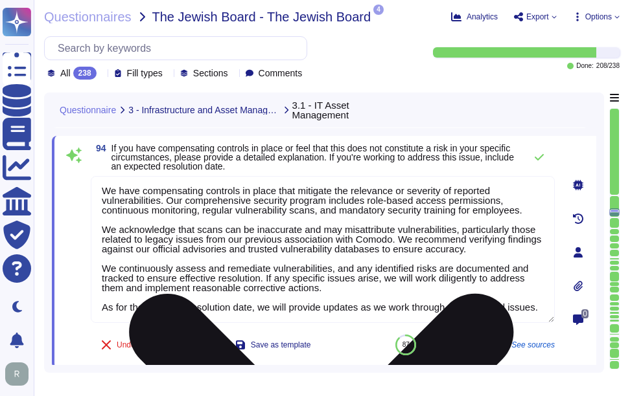
click at [401, 254] on textarea "We have compensating controls in place that mitigate the relevance or severity …" at bounding box center [323, 249] width 464 height 147
paste textarea "do not have a Data Loss Prevention (DLP) solution in place at this time, but we…"
type textarea "We do not have a Data Loss Prevention (DLP) solution in place at this time, but…"
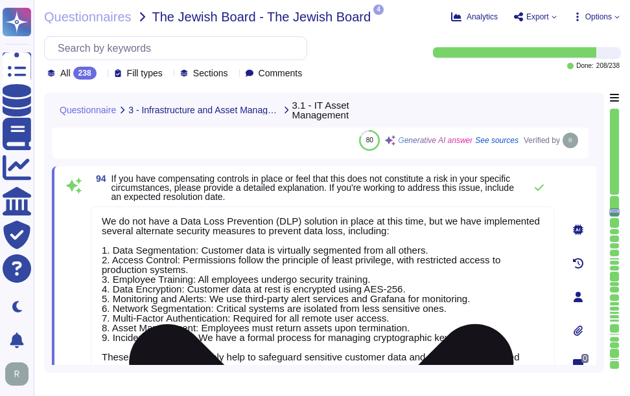
scroll to position [9364, 0]
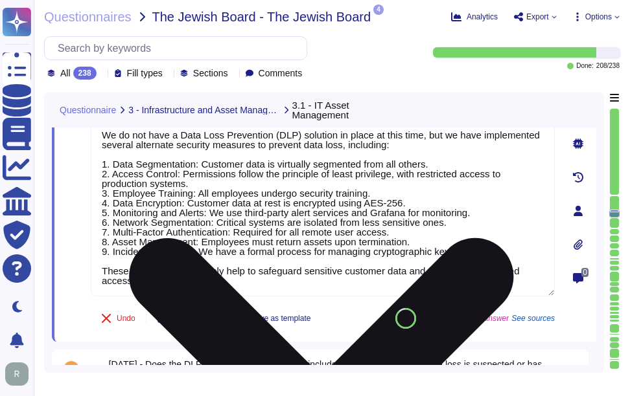
type textarea "The cloud-based public file sharing solutions used are SharePoint and OneDrive.…"
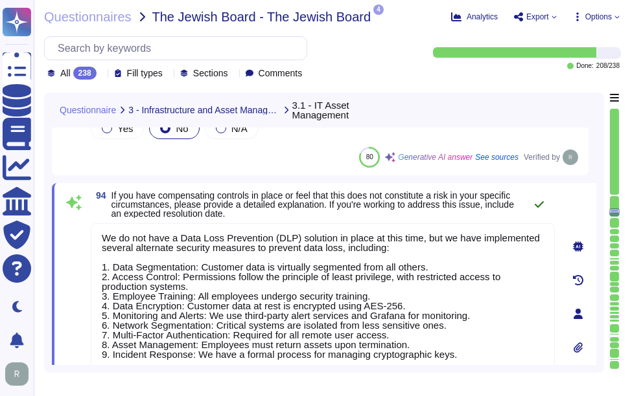
scroll to position [9300, 0]
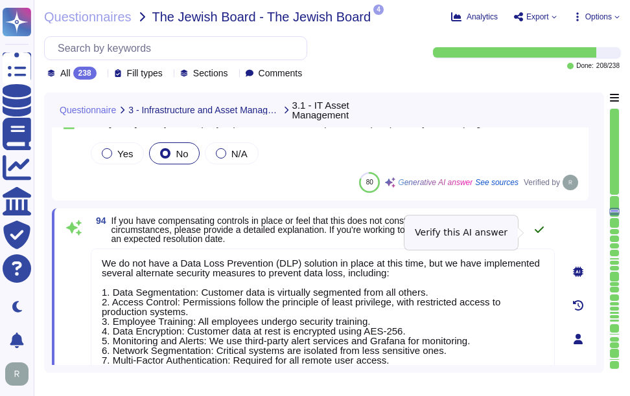
type textarea "We do not have a Data Loss Prevention (DLP) solution in place at this time, but…"
click at [539, 235] on icon at bounding box center [539, 230] width 10 height 10
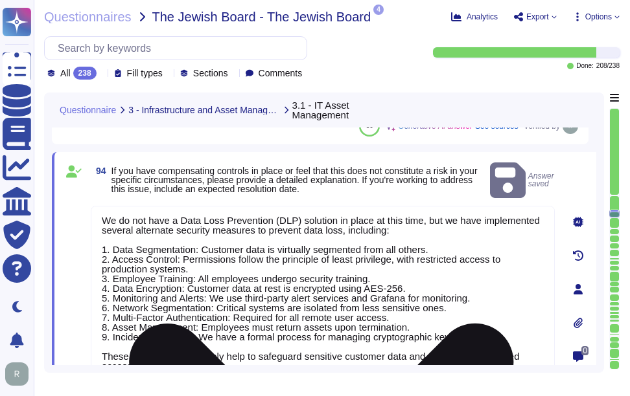
type textarea "The cloud-based public file sharing solutions used are SharePoint and OneDrive.…"
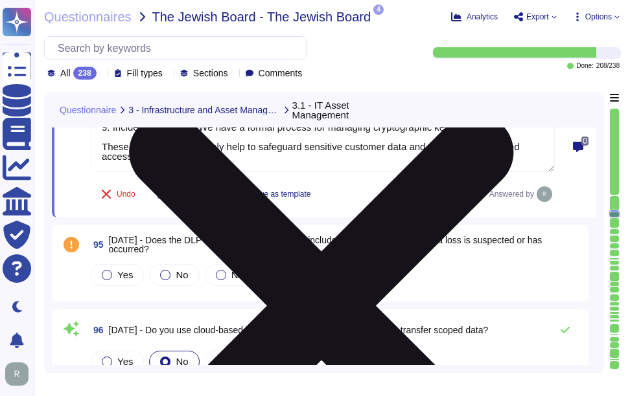
scroll to position [9559, 0]
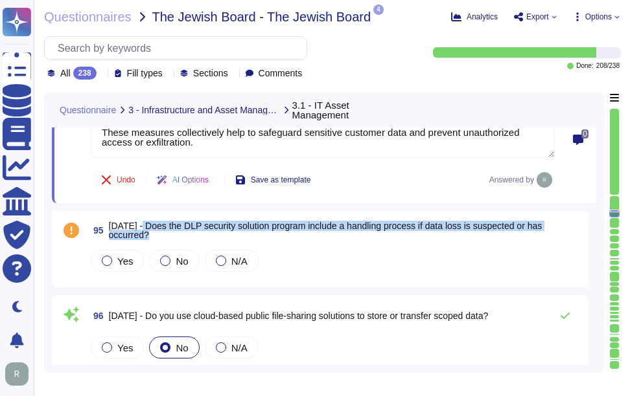
drag, startPoint x: 138, startPoint y: 226, endPoint x: 157, endPoint y: 236, distance: 21.1
click at [157, 236] on span "[DATE] - Does the DLP security solution program include a handling process if d…" at bounding box center [345, 231] width 472 height 18
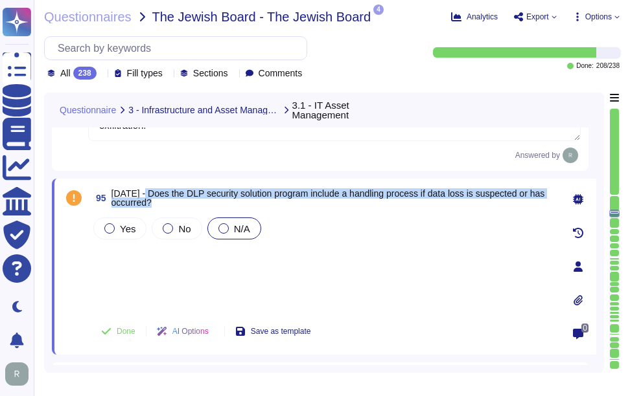
click at [219, 234] on div at bounding box center [223, 228] width 10 height 10
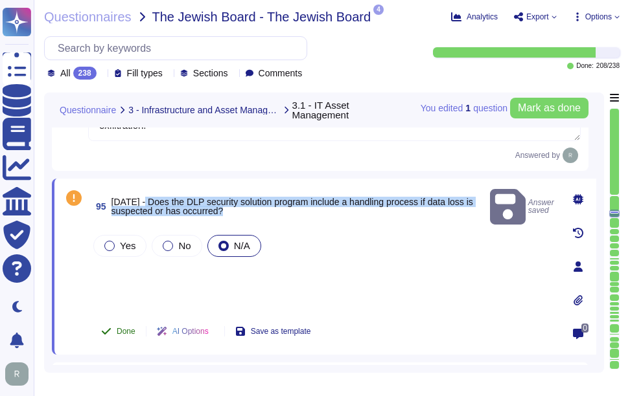
click at [133, 332] on span "Done" at bounding box center [126, 332] width 19 height 8
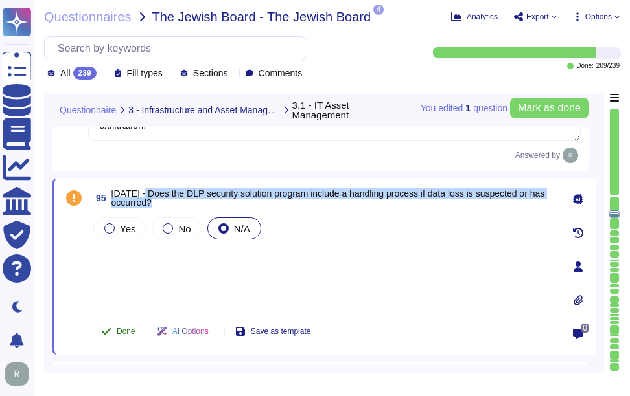
click at [125, 336] on span "Done" at bounding box center [126, 332] width 19 height 8
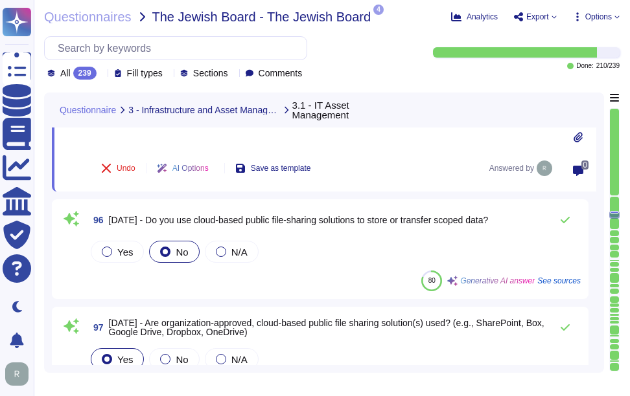
scroll to position [9751, 0]
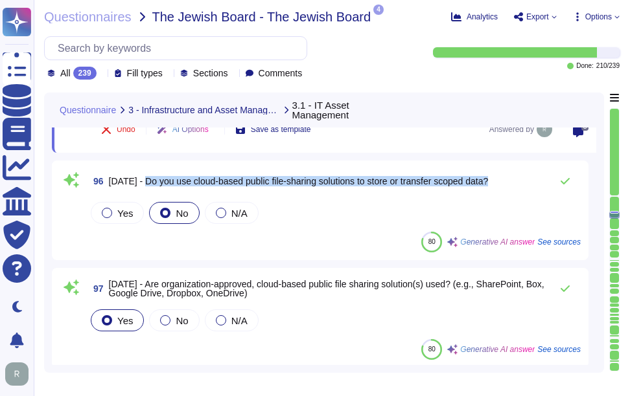
drag, startPoint x: 139, startPoint y: 185, endPoint x: 505, endPoint y: 178, distance: 365.4
click at [505, 178] on div "96 [DATE] - Do you use cloud-based public file-sharing solutions to store or tr…" at bounding box center [334, 181] width 492 height 26
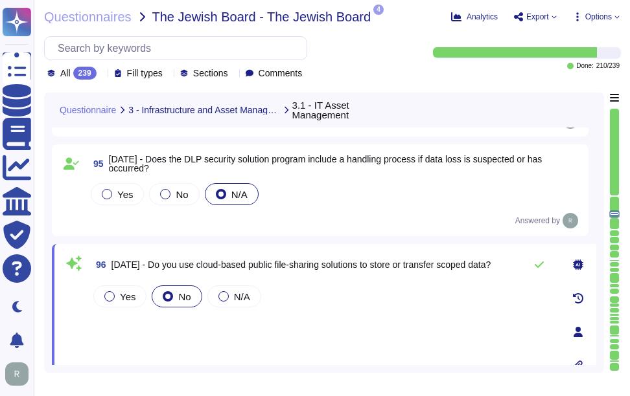
scroll to position [9621, 0]
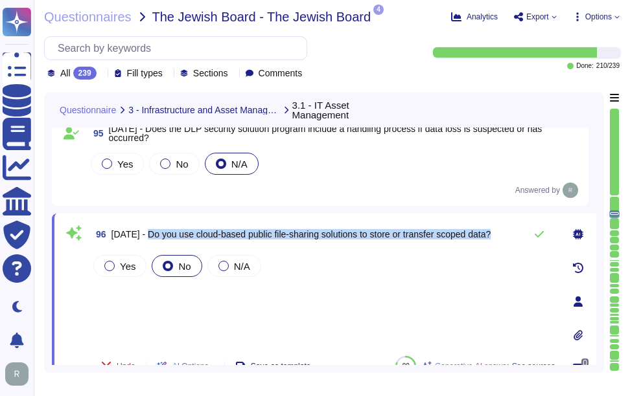
drag, startPoint x: 144, startPoint y: 238, endPoint x: 505, endPoint y: 238, distance: 360.8
click at [505, 238] on div "96 [DATE] - Do you use cloud-based public file-sharing solutions to store or tr…" at bounding box center [323, 235] width 464 height 26
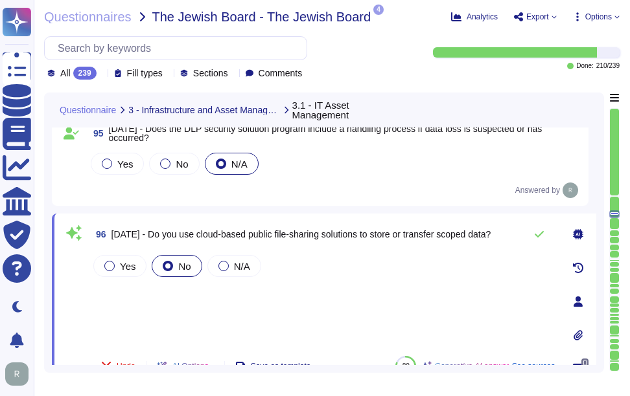
click at [252, 315] on div "Yes No N/A" at bounding box center [323, 299] width 464 height 93
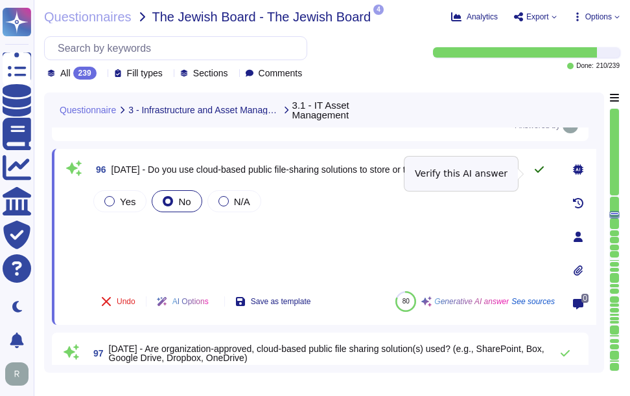
click at [540, 173] on icon at bounding box center [539, 170] width 10 height 10
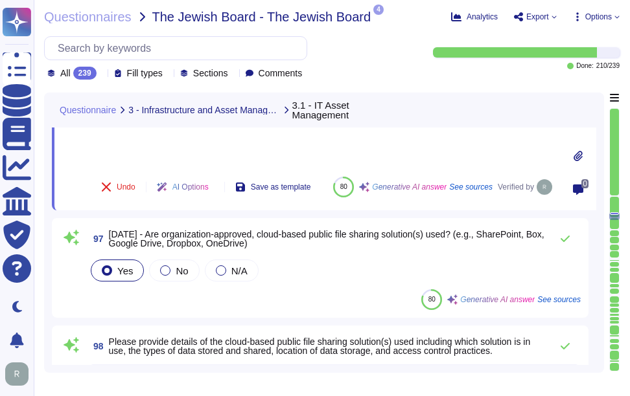
scroll to position [9815, 0]
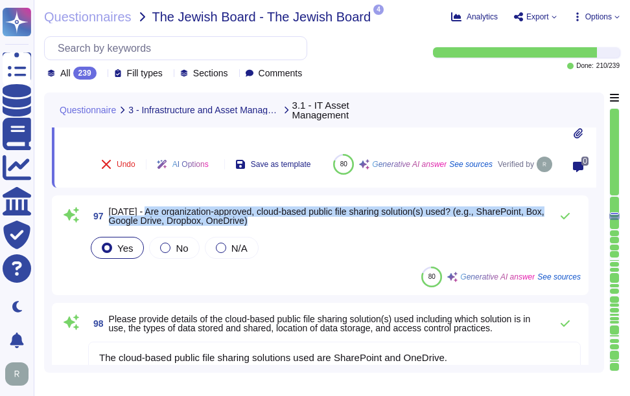
drag, startPoint x: 142, startPoint y: 216, endPoint x: 510, endPoint y: 230, distance: 368.8
click at [510, 228] on span "97 [DATE] - Are organization-approved, cloud-based public file sharing solution…" at bounding box center [316, 216] width 456 height 23
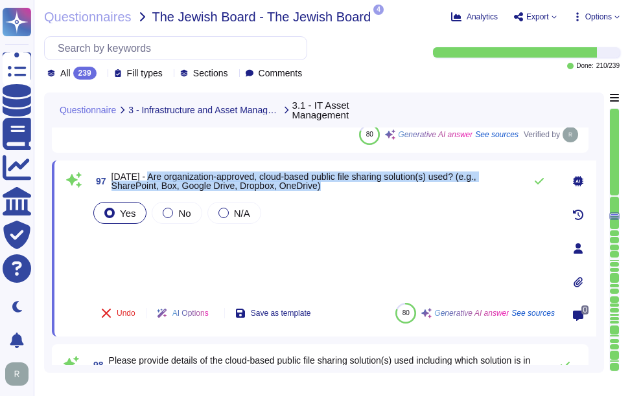
scroll to position [9751, 0]
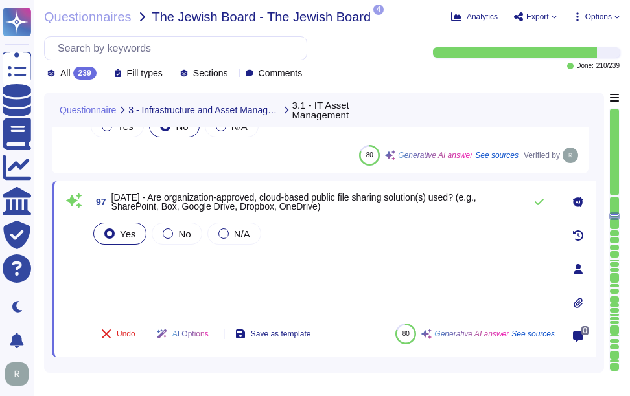
click at [360, 291] on div "Yes No N/A" at bounding box center [323, 266] width 464 height 93
click at [358, 306] on div "Yes No N/A" at bounding box center [323, 266] width 464 height 93
click at [540, 205] on icon at bounding box center [538, 202] width 9 height 6
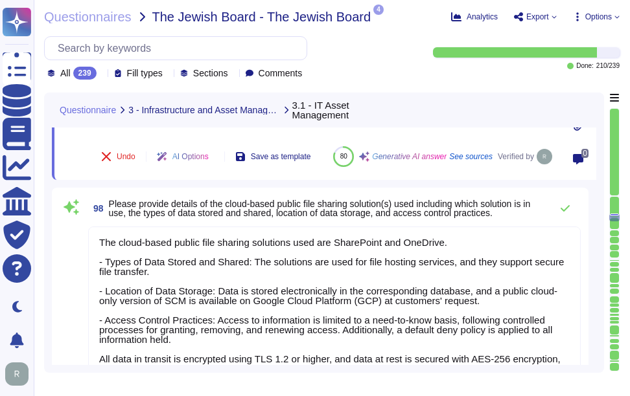
scroll to position [9945, 0]
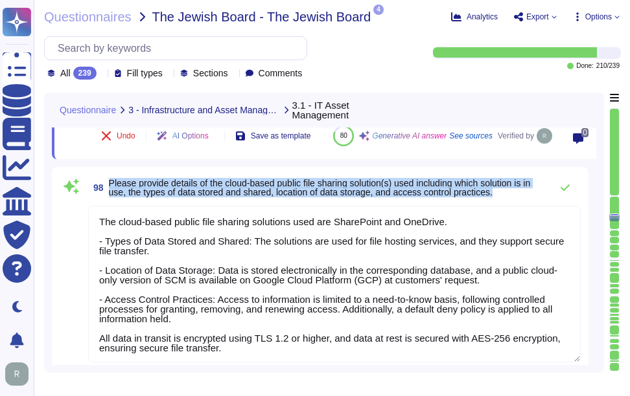
drag, startPoint x: 109, startPoint y: 181, endPoint x: 501, endPoint y: 195, distance: 392.1
click at [501, 195] on span "Please provide details of the cloud-based public file sharing solution(s) used …" at bounding box center [326, 188] width 435 height 18
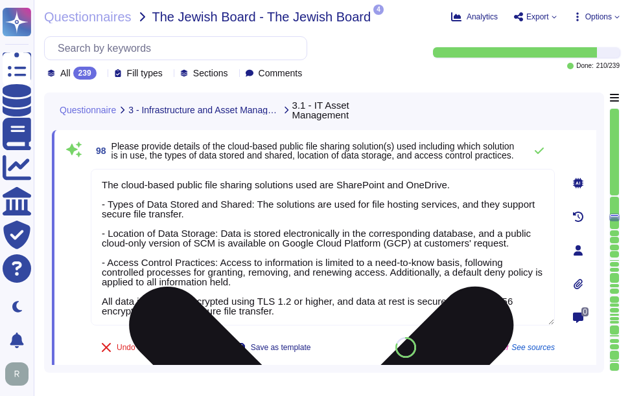
scroll to position [9880, 0]
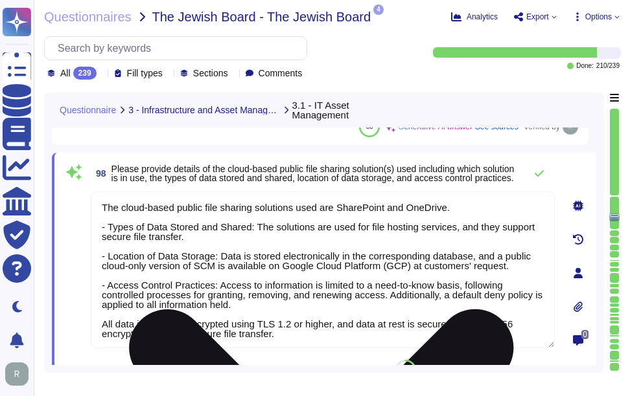
click at [207, 256] on textarea "The cloud-based public file sharing solutions used are SharePoint and OneDrive.…" at bounding box center [323, 270] width 464 height 157
paste textarea "These solutions are utilized for file hosting services and support secure file …"
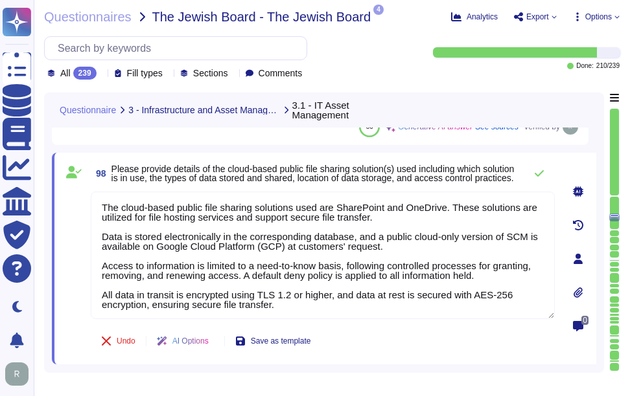
type textarea "The cloud-based public file sharing solutions used are SharePoint and OneDrive.…"
click at [402, 168] on span "Please provide details of the cloud-based public file sharing solution(s) used …" at bounding box center [312, 173] width 403 height 19
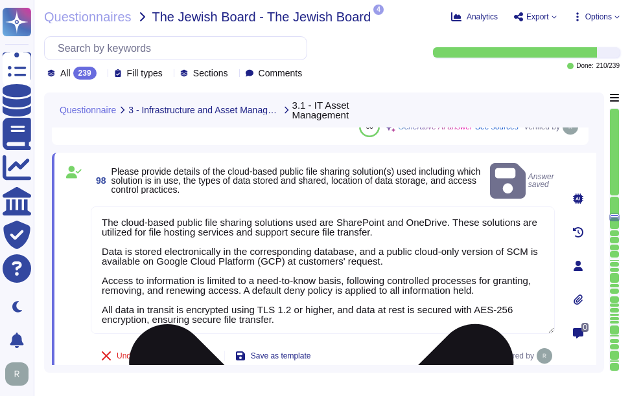
scroll to position [1, 0]
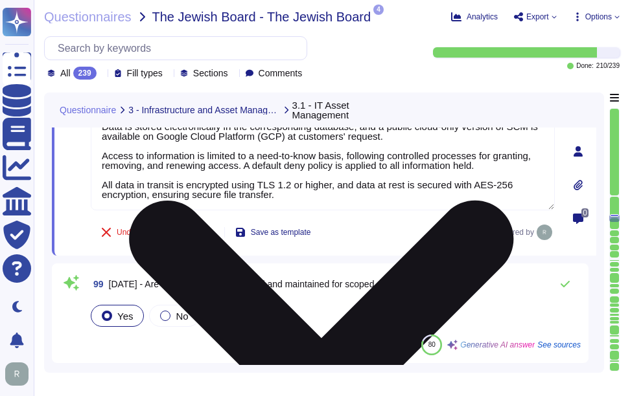
type textarea "N/A. Could you please elaborate your question ?"
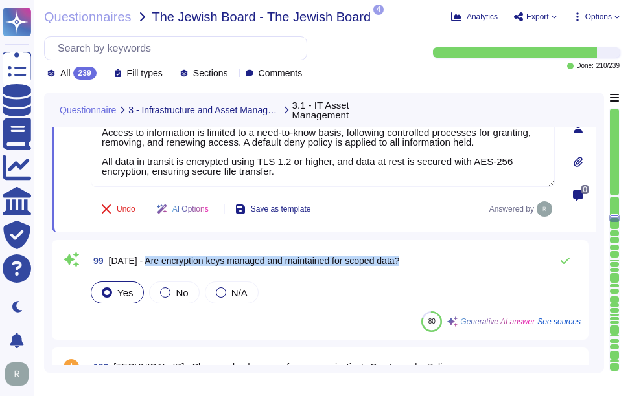
drag, startPoint x: 140, startPoint y: 262, endPoint x: 435, endPoint y: 264, distance: 295.4
click at [435, 264] on div "99 [DATE] - Are encryption keys managed and maintained for scoped data?" at bounding box center [334, 261] width 492 height 26
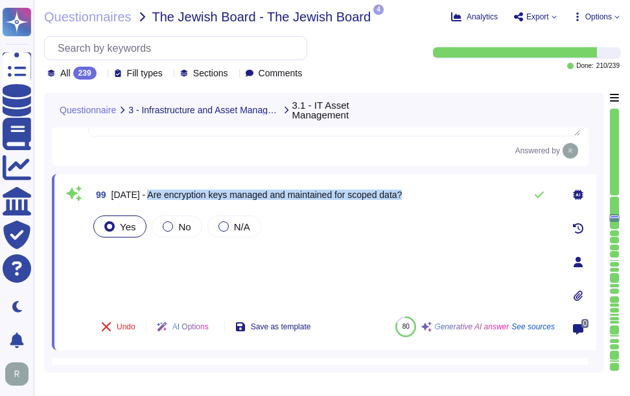
scroll to position [10074, 0]
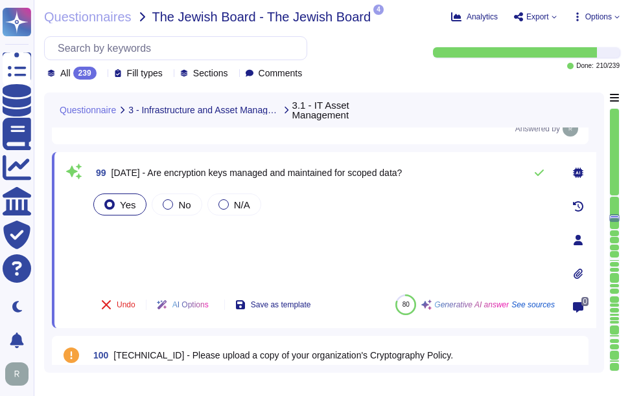
click at [144, 244] on div "Yes No N/A" at bounding box center [323, 237] width 464 height 93
click at [538, 173] on icon at bounding box center [539, 173] width 10 height 10
click at [540, 172] on icon at bounding box center [539, 173] width 10 height 10
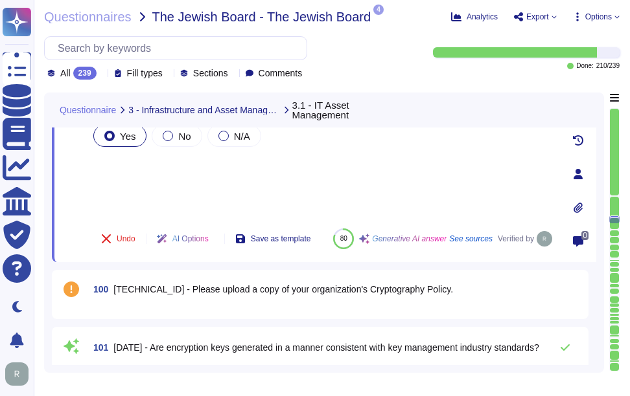
scroll to position [10204, 0]
type textarea "N/A. Could you please elaborate your question ?"
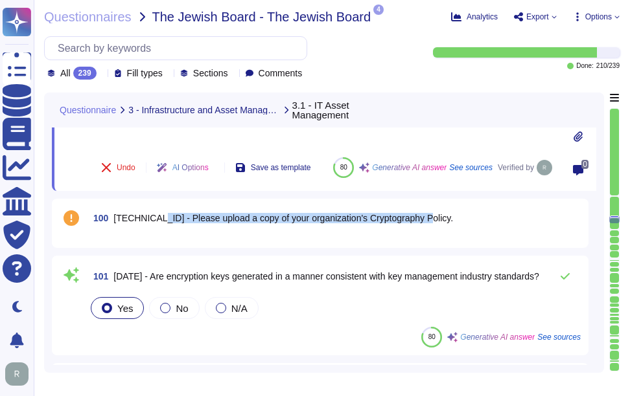
drag, startPoint x: 149, startPoint y: 216, endPoint x: 418, endPoint y: 223, distance: 269.5
click at [418, 223] on div "100 [TECHNICAL_ID] - Please upload a copy of your organization's Cryptography P…" at bounding box center [334, 218] width 492 height 23
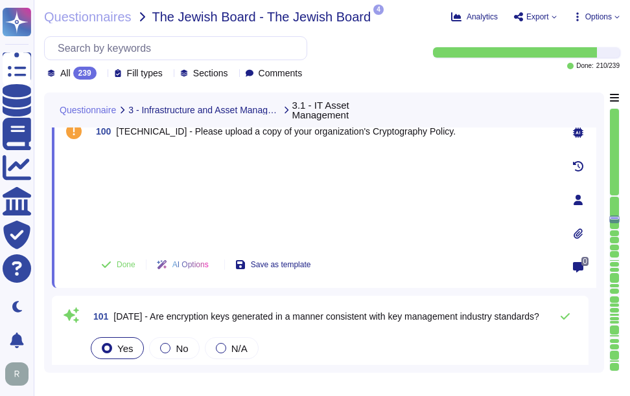
click at [193, 190] on div at bounding box center [323, 196] width 464 height 96
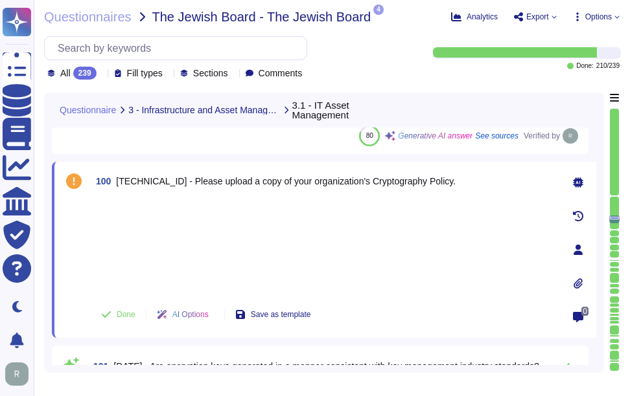
scroll to position [10139, 0]
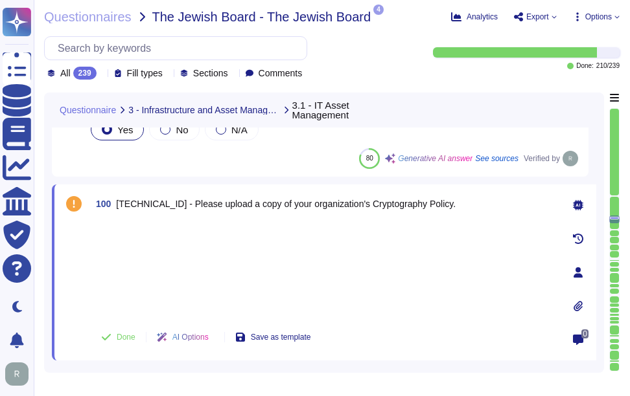
click at [578, 304] on icon at bounding box center [578, 306] width 10 height 10
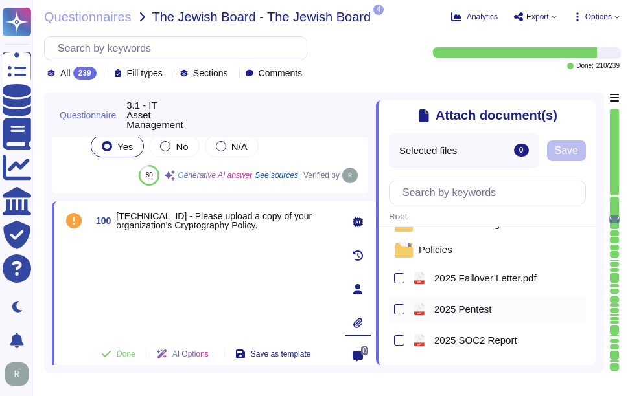
scroll to position [49, 0]
click at [445, 255] on span "Policies" at bounding box center [435, 250] width 34 height 10
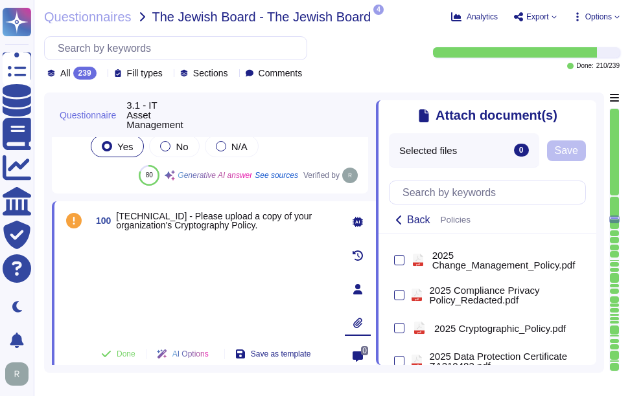
scroll to position [179, 0]
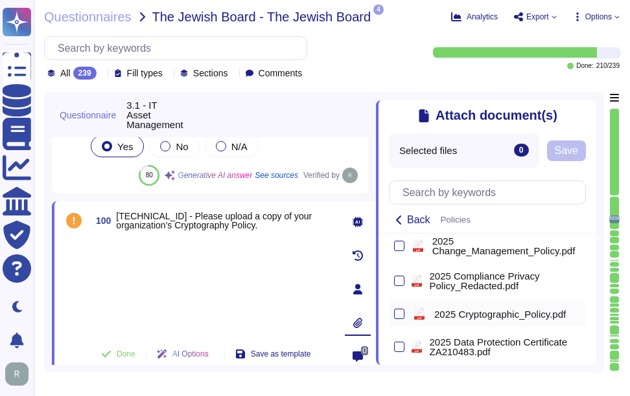
click at [465, 319] on span "2025 Cryptographic_Policy.pdf" at bounding box center [499, 315] width 131 height 10
click at [578, 148] on span "Save" at bounding box center [565, 151] width 23 height 10
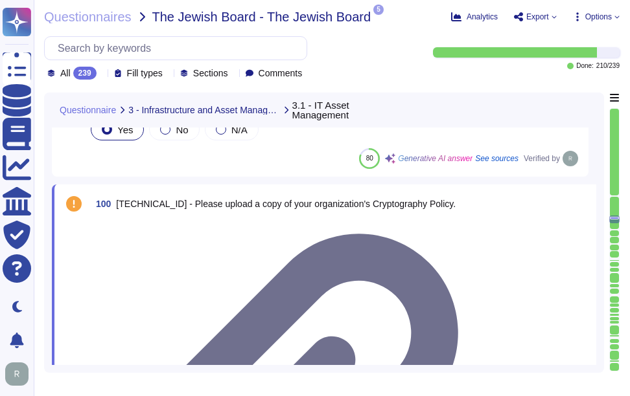
click at [245, 221] on div at bounding box center [323, 221] width 464 height 0
type textarea "N/A. Could you please elaborate your question ?"
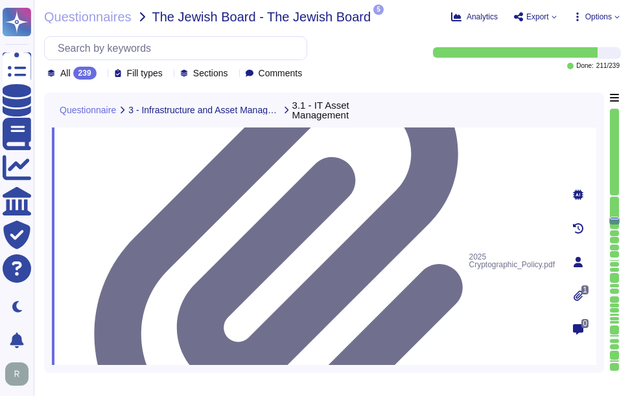
scroll to position [10333, 0]
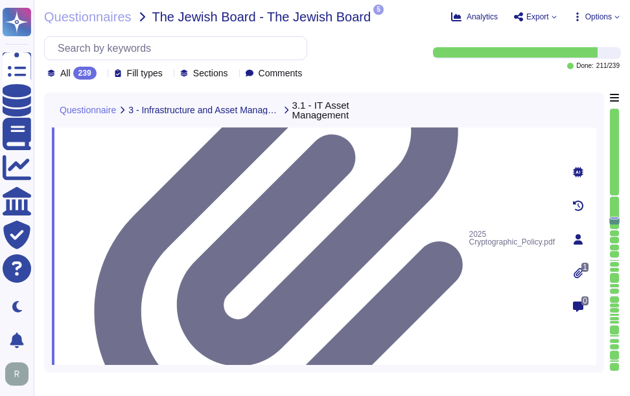
type textarea "N/A. Could you please elaborate your question ?"
drag, startPoint x: 145, startPoint y: 185, endPoint x: 543, endPoint y: 187, distance: 398.3
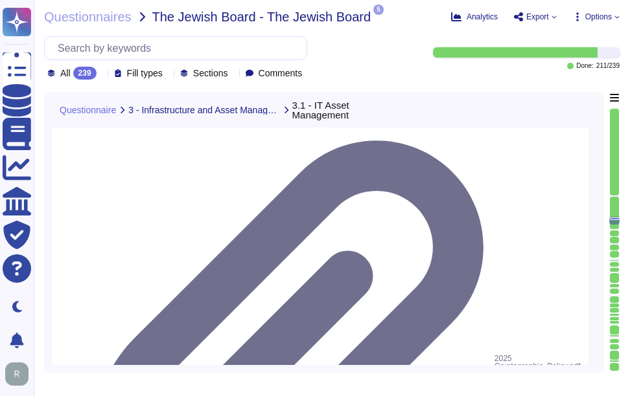
scroll to position [10204, 0]
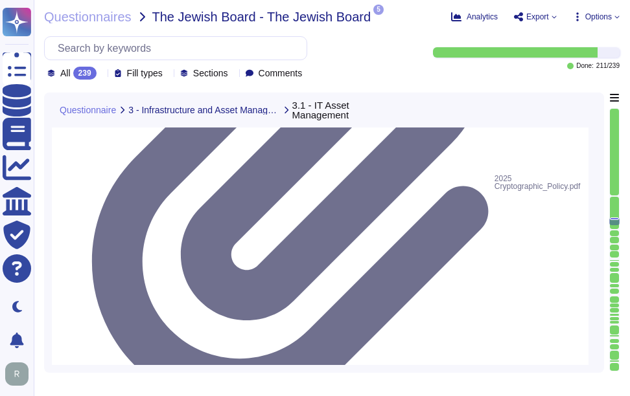
scroll to position [10398, 0]
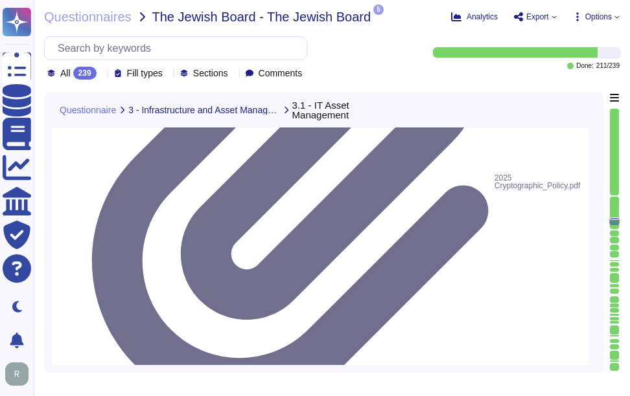
drag, startPoint x: 145, startPoint y: 182, endPoint x: 333, endPoint y: 194, distance: 188.2
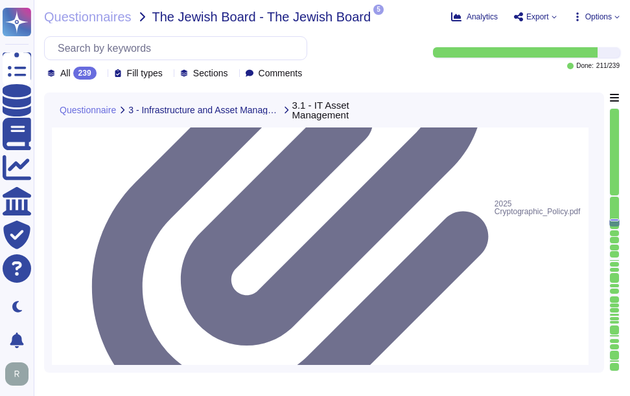
scroll to position [10333, 0]
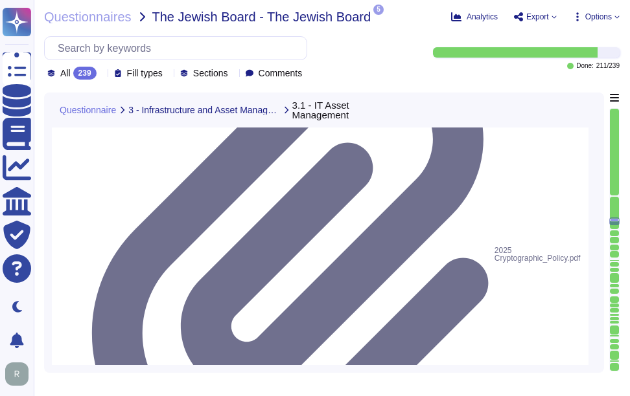
type textarea "The cloud-based public file sharing solutions used are SharePoint and OneDrive.…"
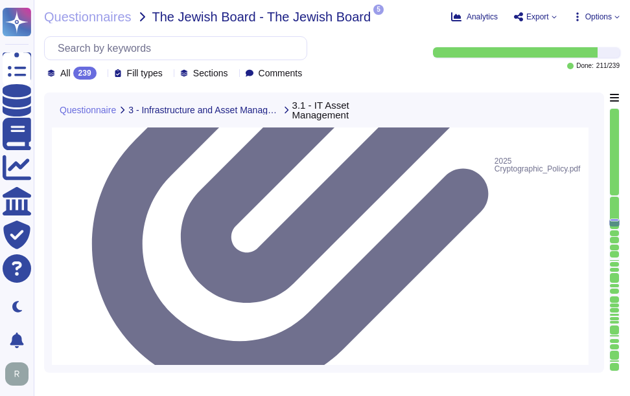
scroll to position [10463, 0]
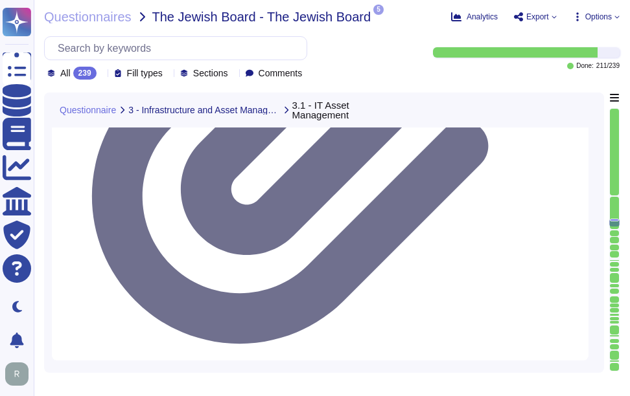
drag, startPoint x: 115, startPoint y: 229, endPoint x: 513, endPoint y: 229, distance: 398.3
drag, startPoint x: 317, startPoint y: 187, endPoint x: 98, endPoint y: 183, distance: 219.6
type textarea "N/A"
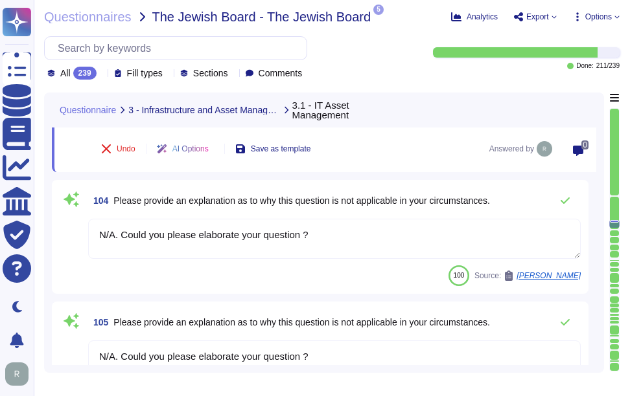
scroll to position [10593, 0]
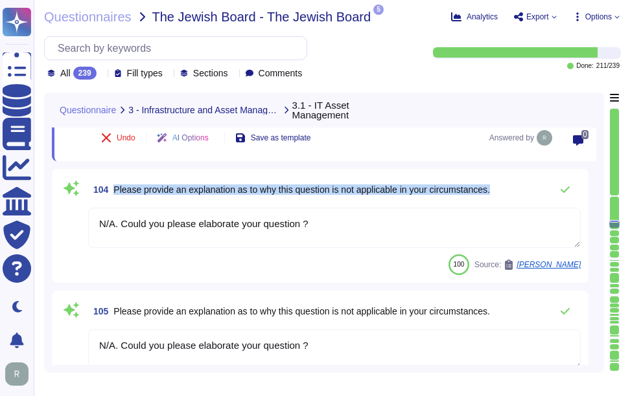
drag, startPoint x: 115, startPoint y: 187, endPoint x: 512, endPoint y: 193, distance: 397.1
click at [512, 193] on div "104 Please provide an explanation as to why this question is not applicable in …" at bounding box center [334, 190] width 492 height 26
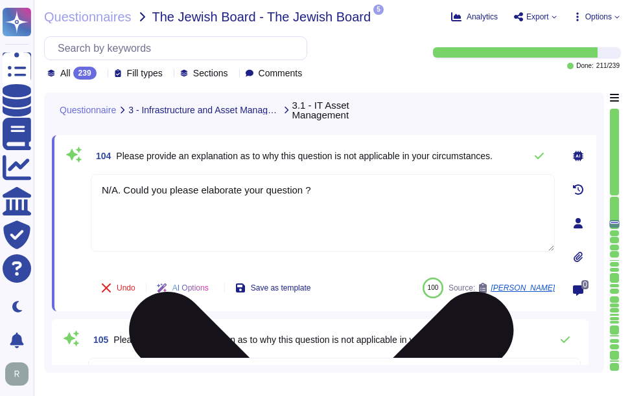
drag, startPoint x: 332, startPoint y: 192, endPoint x: 93, endPoint y: 183, distance: 239.8
click at [93, 183] on textarea "N/A. Could you please elaborate your question ?" at bounding box center [323, 213] width 464 height 78
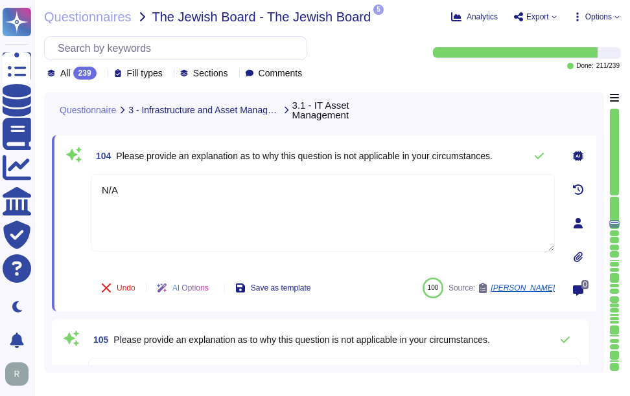
type textarea "N/A"
click at [355, 166] on span "104 Please provide an explanation as to why this question is not applicable in …" at bounding box center [292, 155] width 402 height 23
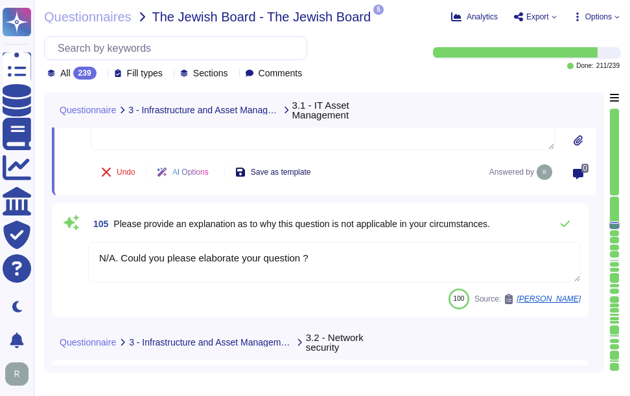
scroll to position [10722, 0]
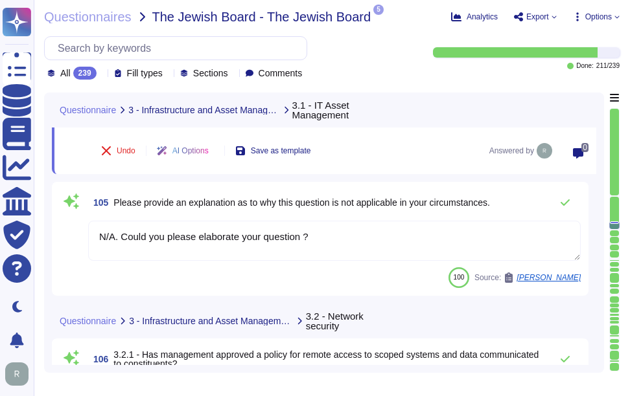
drag, startPoint x: 330, startPoint y: 229, endPoint x: 82, endPoint y: 231, distance: 248.1
click at [82, 231] on div "105 Please provide an explanation as to why this question is not applicable in …" at bounding box center [320, 239] width 521 height 98
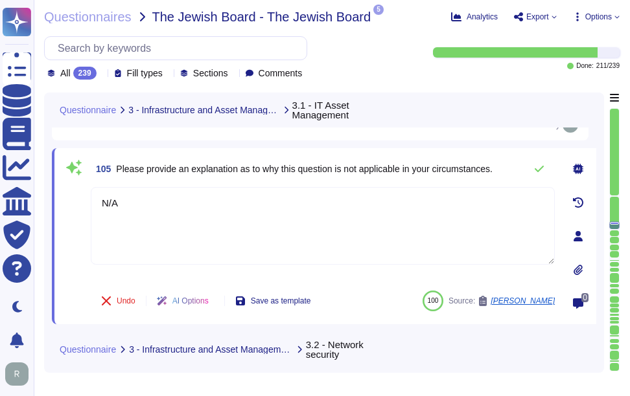
type textarea "N/A"
click at [304, 174] on span "Please provide an explanation as to why this question is not applicable in your…" at bounding box center [304, 169] width 376 height 9
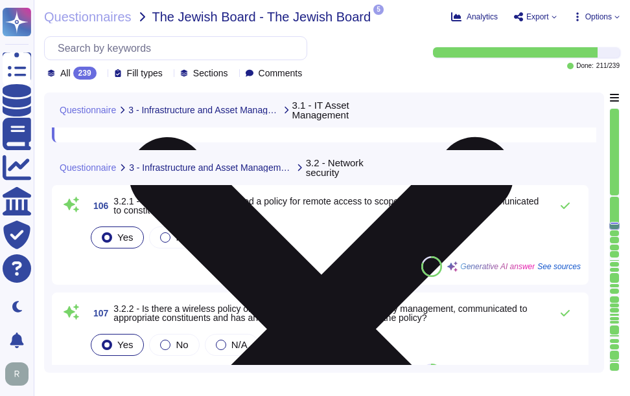
scroll to position [10916, 0]
